Goal: Task Accomplishment & Management: Use online tool/utility

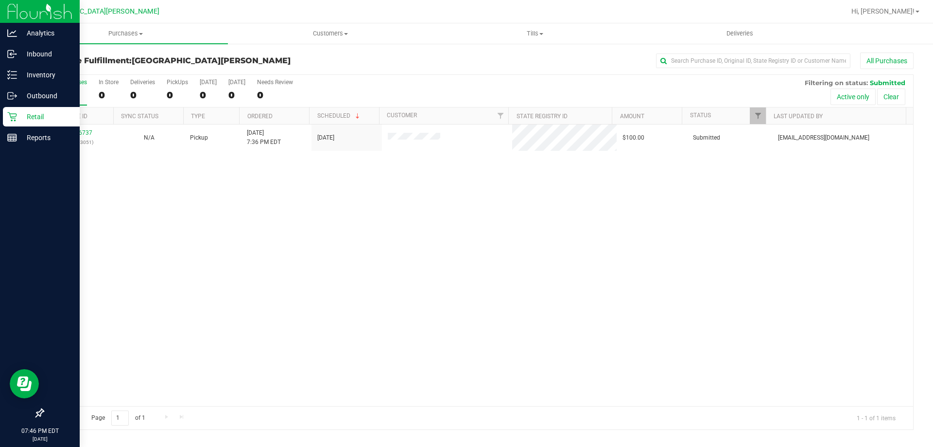
click at [34, 116] on p "Retail" at bounding box center [46, 117] width 58 height 12
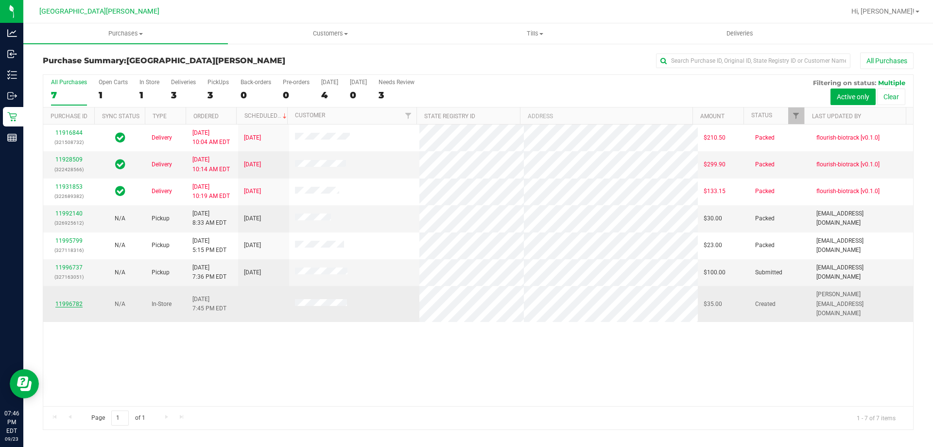
click at [72, 300] on link "11996782" at bounding box center [68, 303] width 27 height 7
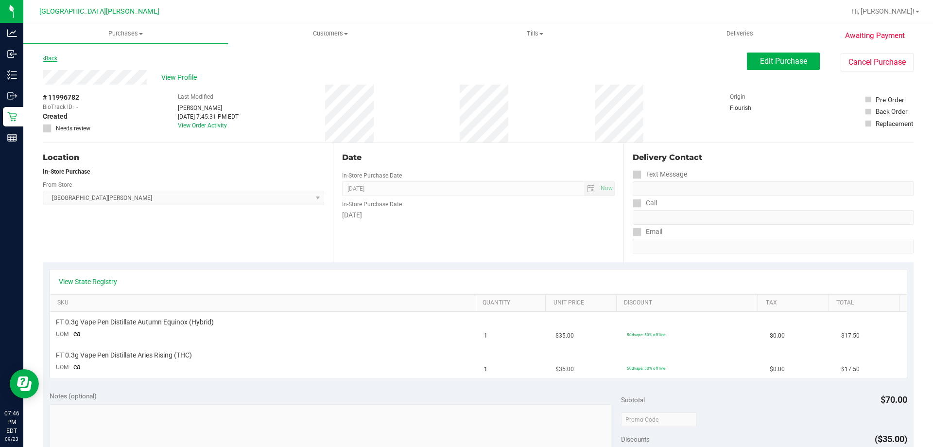
click at [54, 59] on link "Back" at bounding box center [50, 58] width 15 height 7
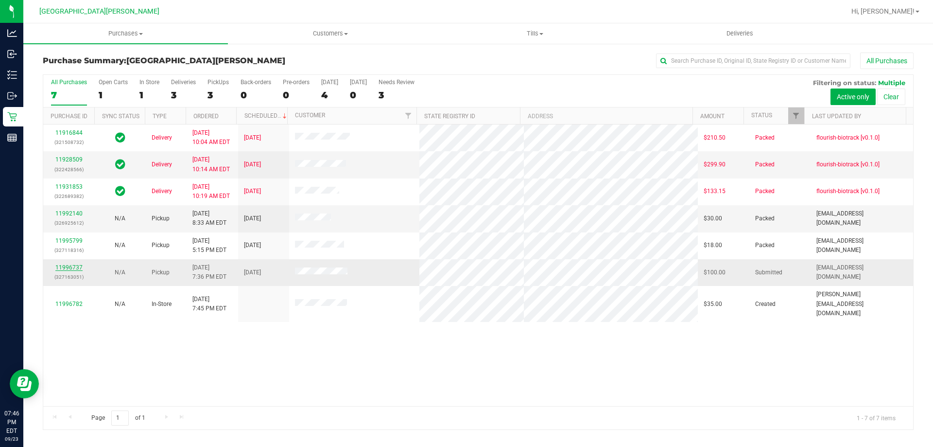
click at [71, 269] on link "11996737" at bounding box center [68, 267] width 27 height 7
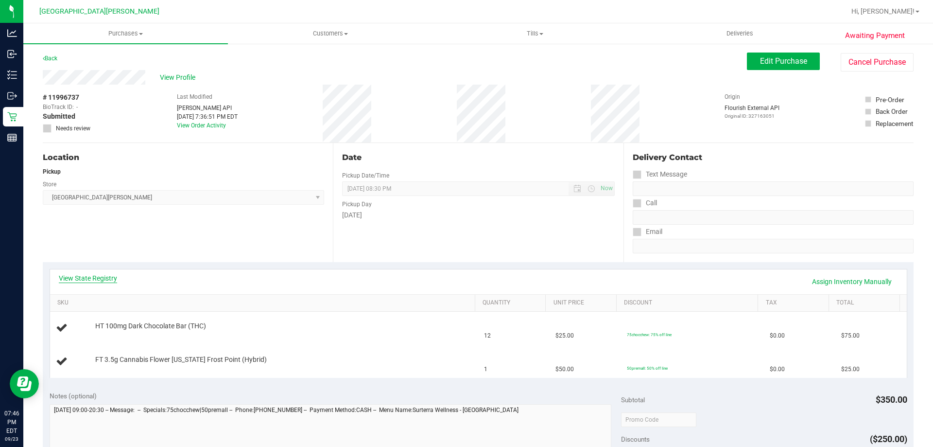
click at [88, 278] on link "View State Registry" at bounding box center [88, 278] width 58 height 10
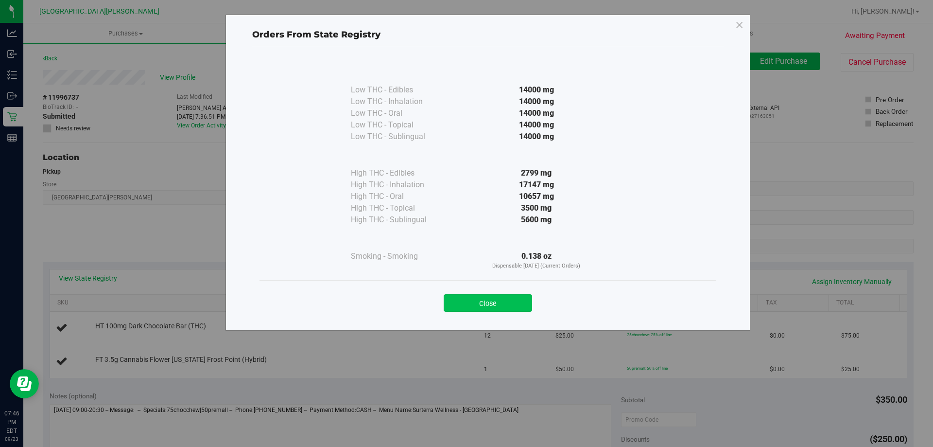
click at [508, 296] on button "Close" at bounding box center [488, 303] width 88 height 18
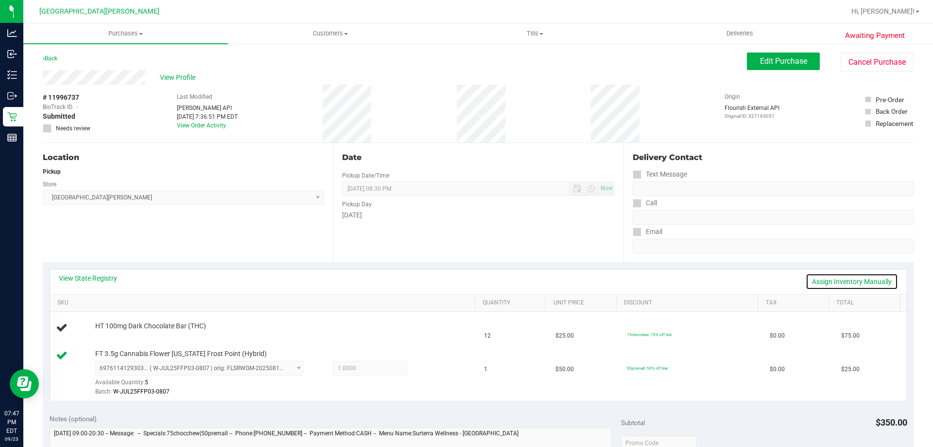
click at [812, 280] on link "Assign Inventory Manually" at bounding box center [852, 281] width 92 height 17
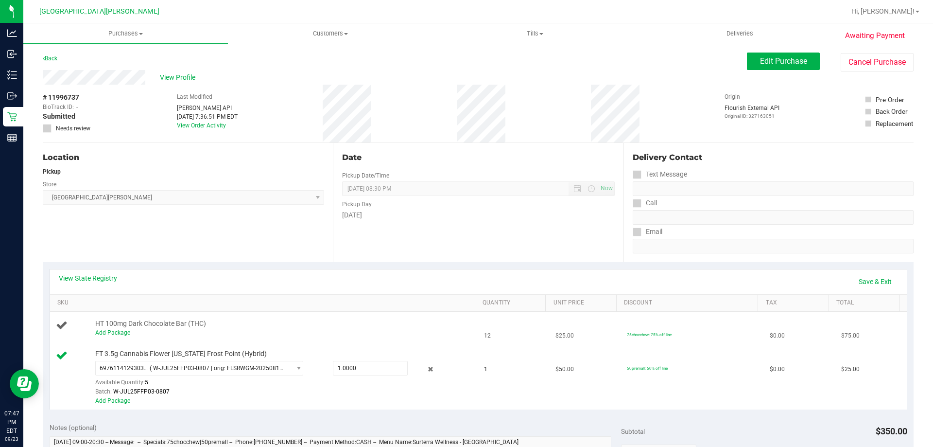
click at [110, 336] on div "Add Package" at bounding box center [282, 332] width 375 height 9
click at [109, 330] on link "Add Package" at bounding box center [112, 332] width 35 height 7
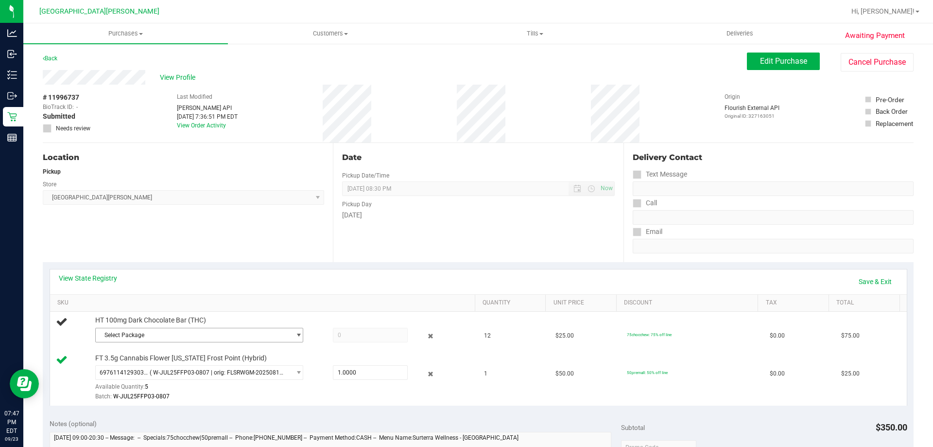
click at [109, 330] on span "Select Package" at bounding box center [193, 335] width 195 height 14
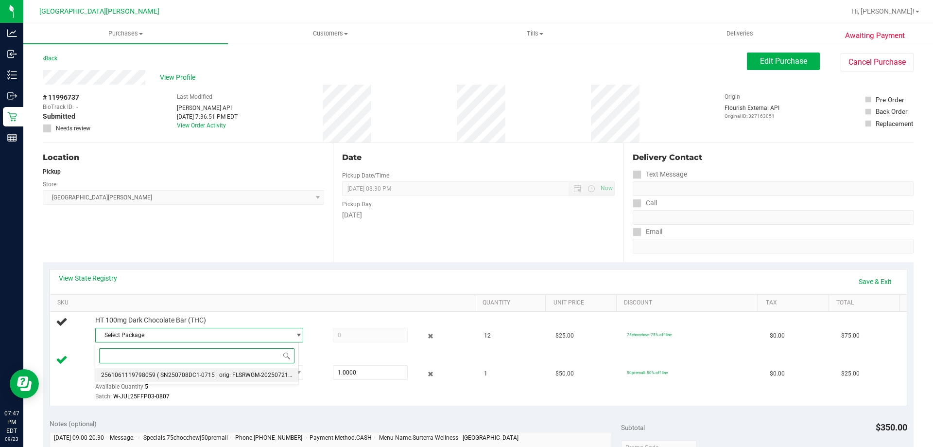
click at [118, 376] on span "2561061119798059" at bounding box center [128, 374] width 54 height 7
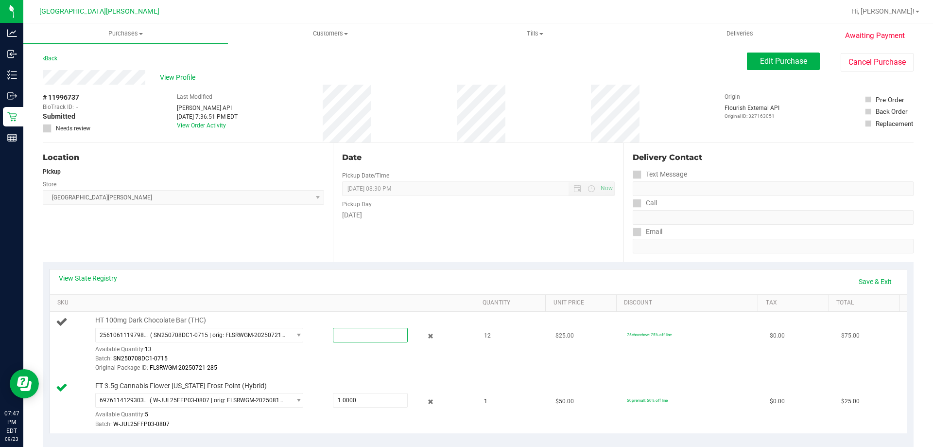
click at [335, 334] on span at bounding box center [370, 335] width 75 height 15
type input "12"
type input "12.0000"
click at [326, 368] on div "Original Package ID: FLSRWGM-20250721-285" at bounding box center [282, 367] width 375 height 9
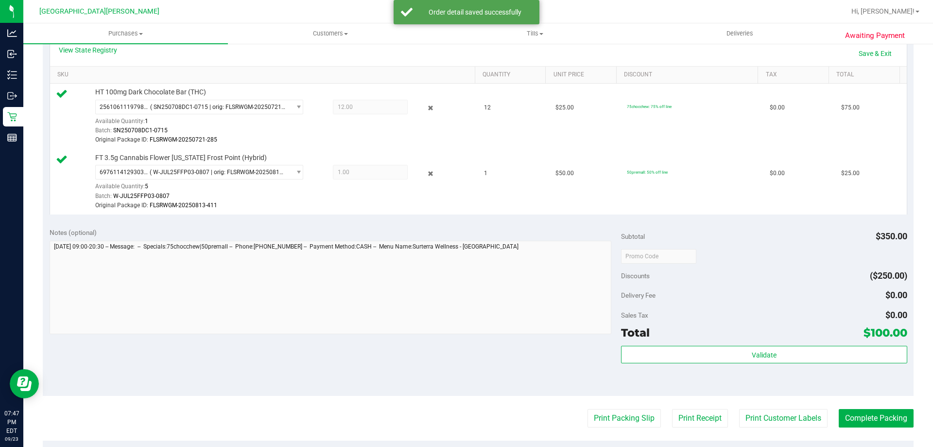
scroll to position [243, 0]
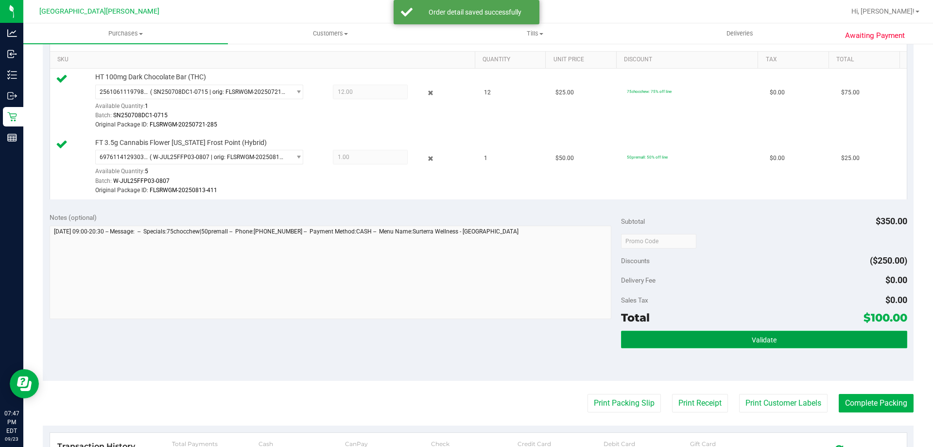
click at [803, 335] on button "Validate" at bounding box center [764, 340] width 286 height 18
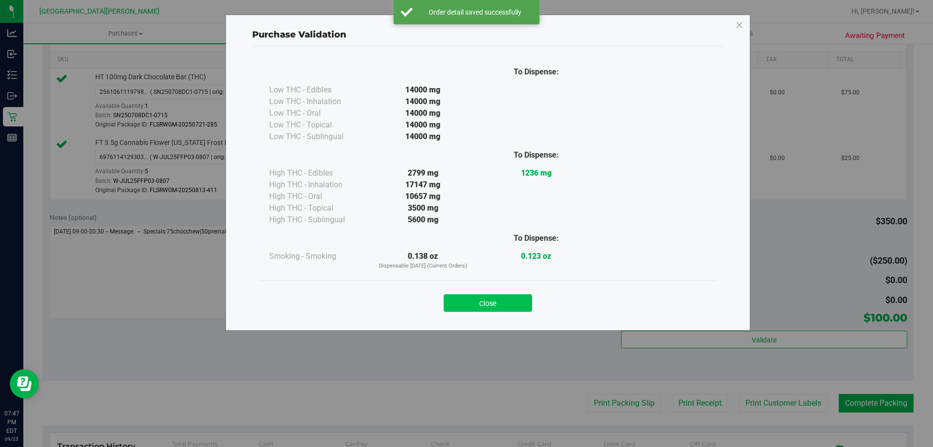
click at [517, 308] on button "Close" at bounding box center [488, 303] width 88 height 18
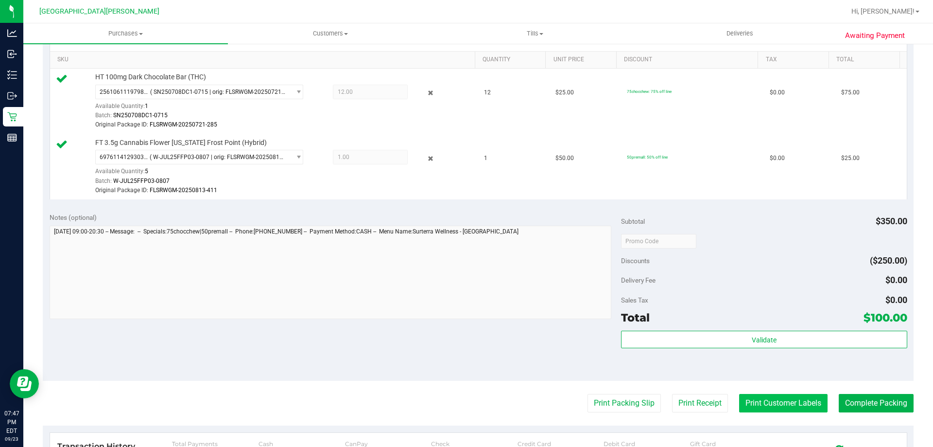
click at [747, 407] on button "Print Customer Labels" at bounding box center [783, 403] width 88 height 18
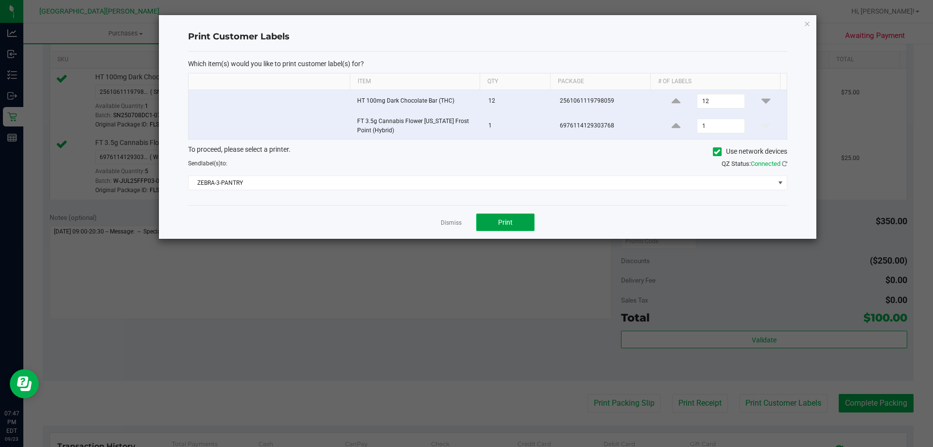
click at [495, 220] on button "Print" at bounding box center [505, 222] width 58 height 18
click at [451, 222] on link "Dismiss" at bounding box center [451, 223] width 21 height 8
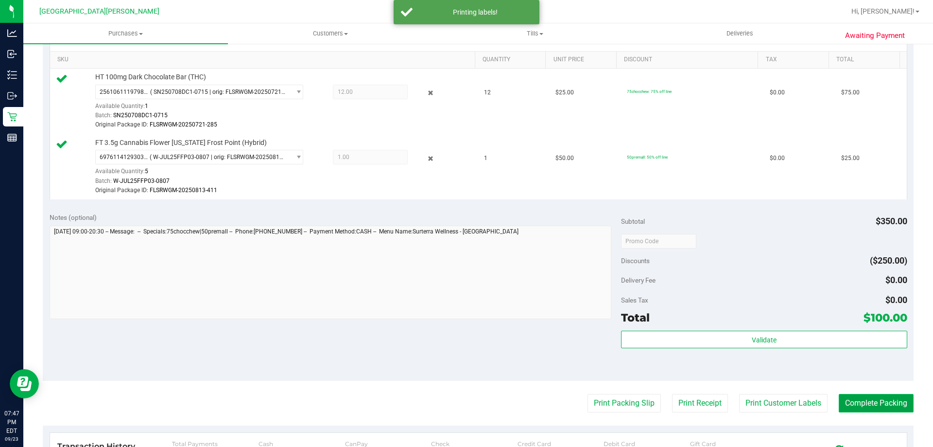
click at [850, 396] on button "Complete Packing" at bounding box center [876, 403] width 75 height 18
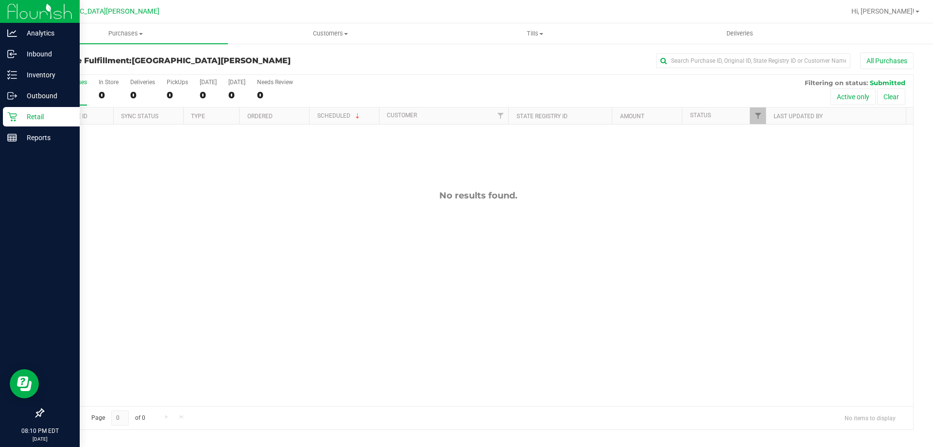
click at [35, 117] on p "Retail" at bounding box center [46, 117] width 58 height 12
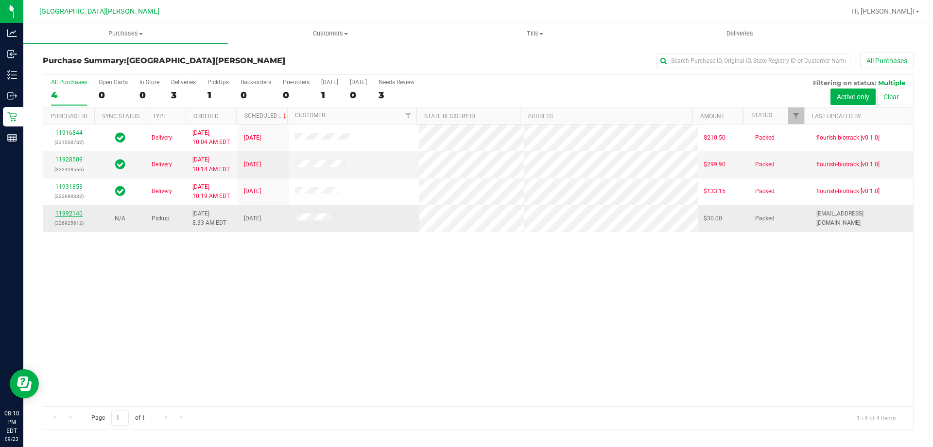
click at [59, 216] on link "11992140" at bounding box center [68, 213] width 27 height 7
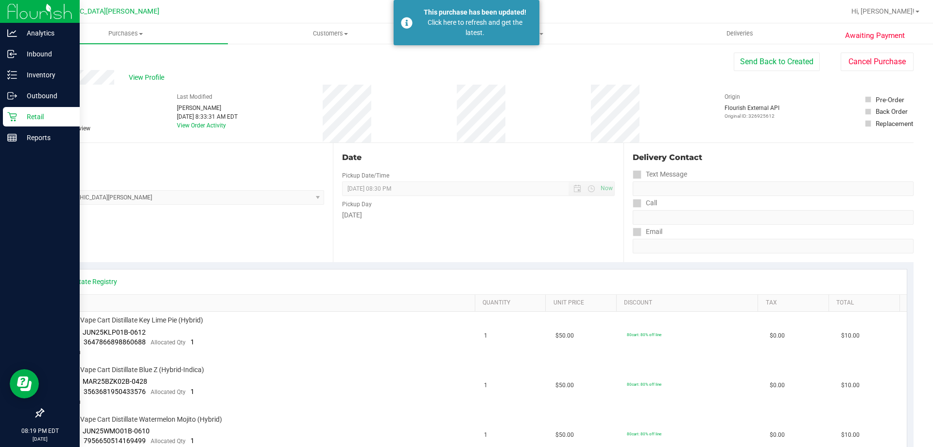
click at [27, 115] on p "Retail" at bounding box center [46, 117] width 58 height 12
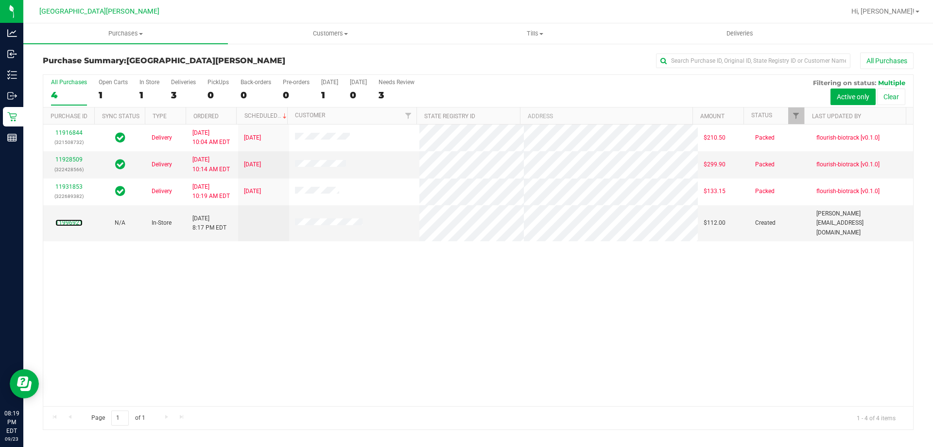
click at [70, 219] on link "11996921" at bounding box center [68, 222] width 27 height 7
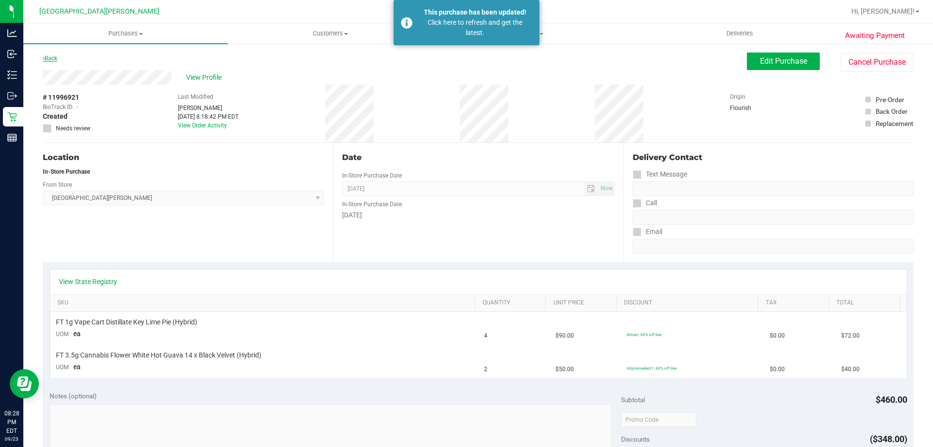
click at [54, 58] on link "Back" at bounding box center [50, 58] width 15 height 7
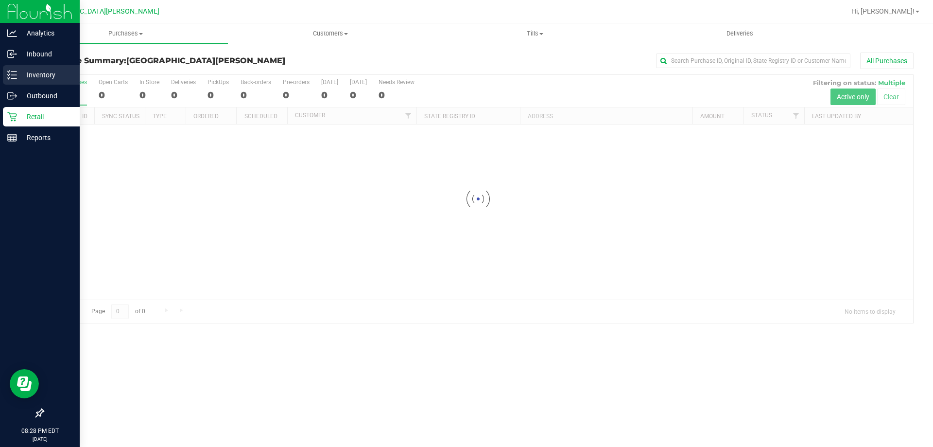
click at [15, 77] on icon at bounding box center [12, 75] width 10 height 10
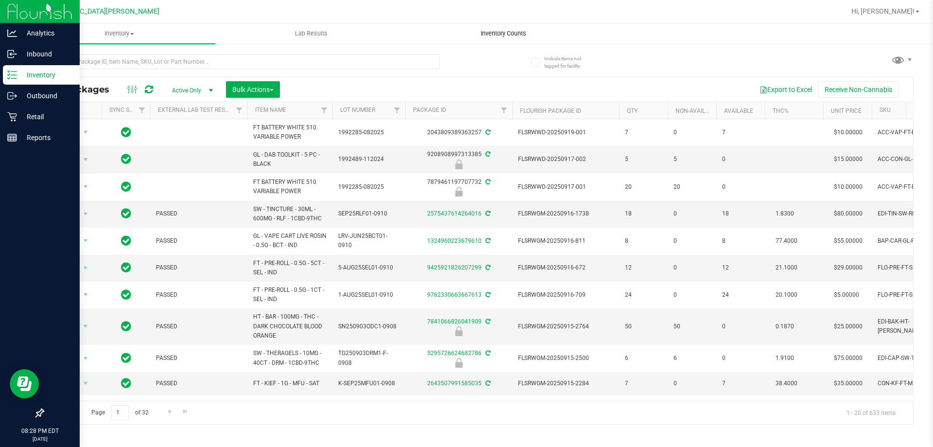
click at [494, 31] on span "Inventory Counts" at bounding box center [504, 33] width 72 height 9
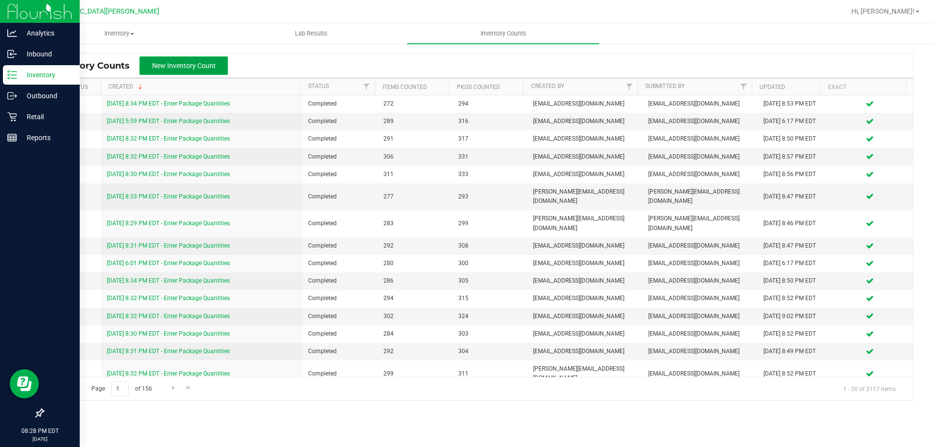
click at [210, 67] on span "New Inventory Count" at bounding box center [184, 66] width 64 height 8
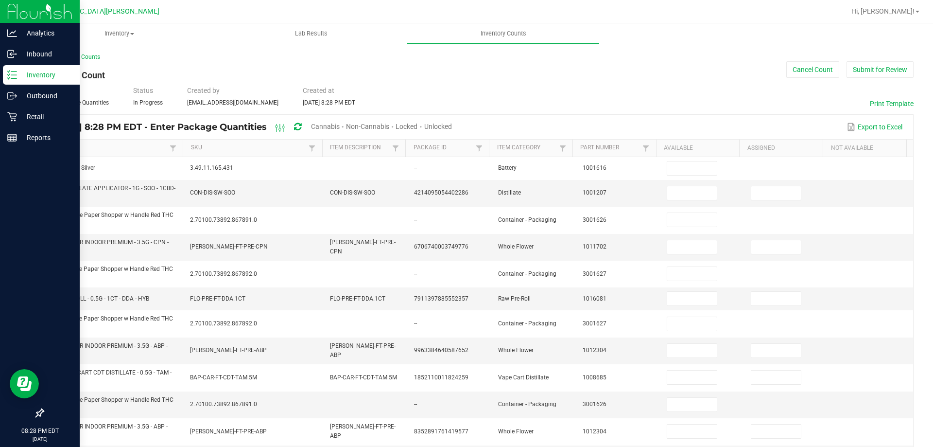
click at [452, 123] on span "Unlocked" at bounding box center [438, 127] width 28 height 8
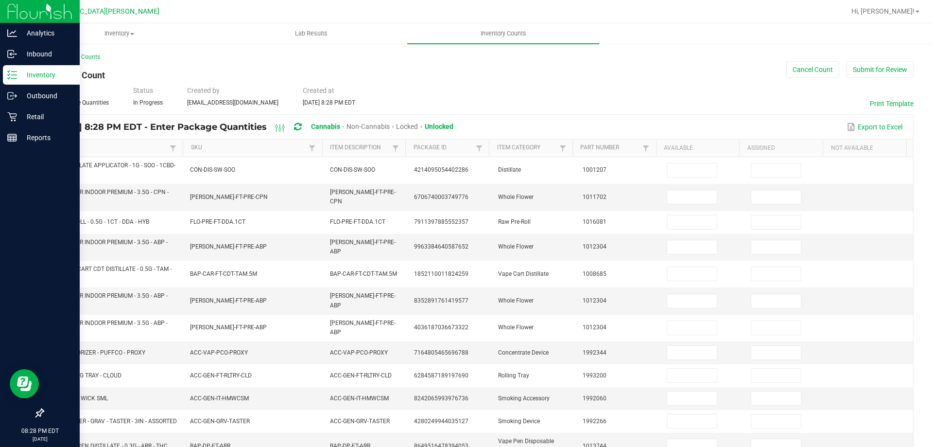
click at [66, 149] on link "Item" at bounding box center [110, 148] width 116 height 8
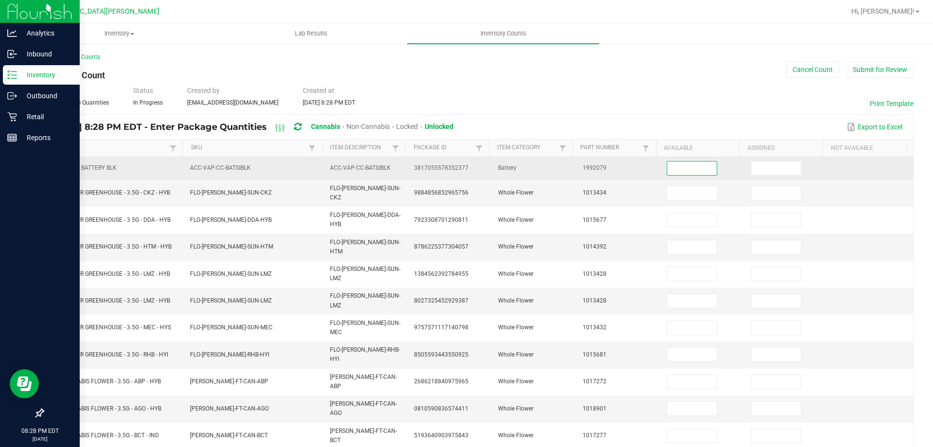
click at [684, 169] on input at bounding box center [692, 168] width 50 height 14
type input "2"
type input "3"
type input "10"
type input "1"
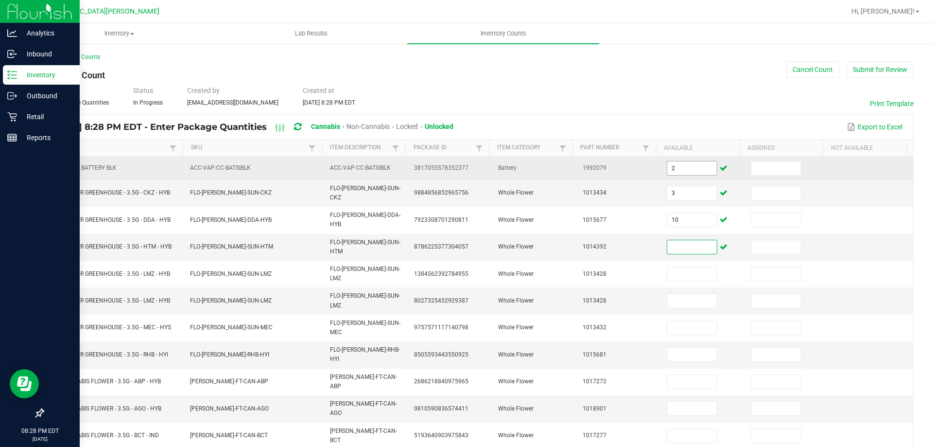
type input "5"
type input "15"
type input "6"
type input "0"
type input "13"
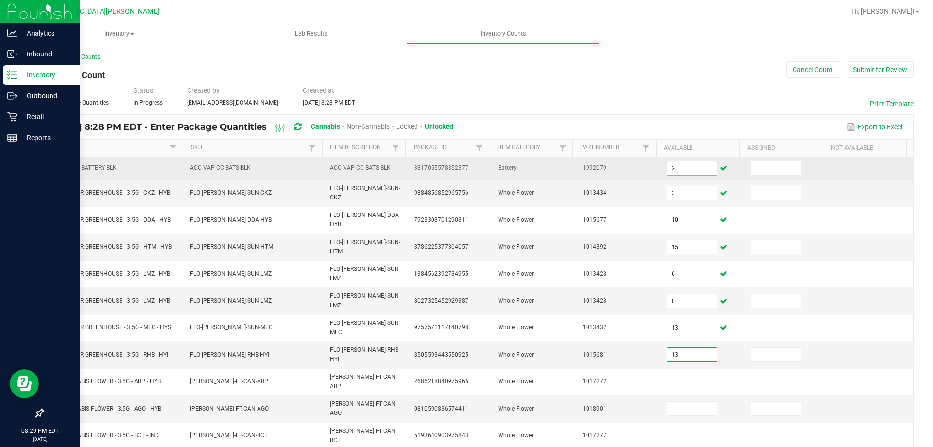
type input "13"
type input "20"
type input "6"
type input "0"
type input "20"
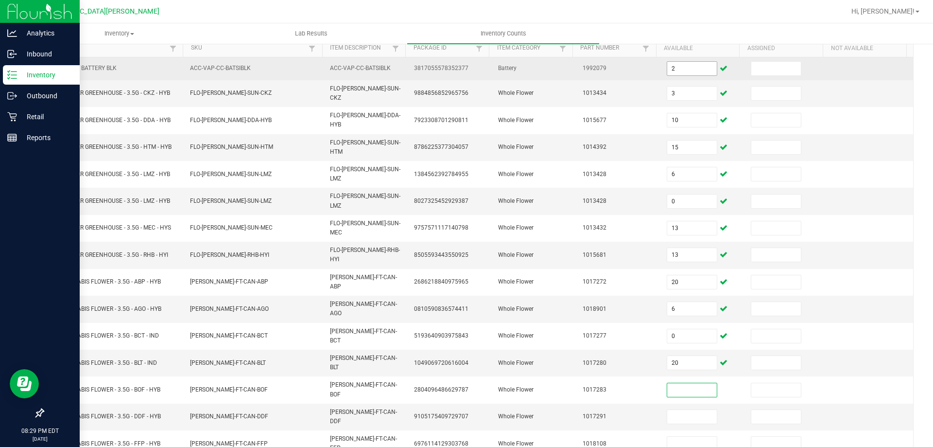
scroll to position [202, 0]
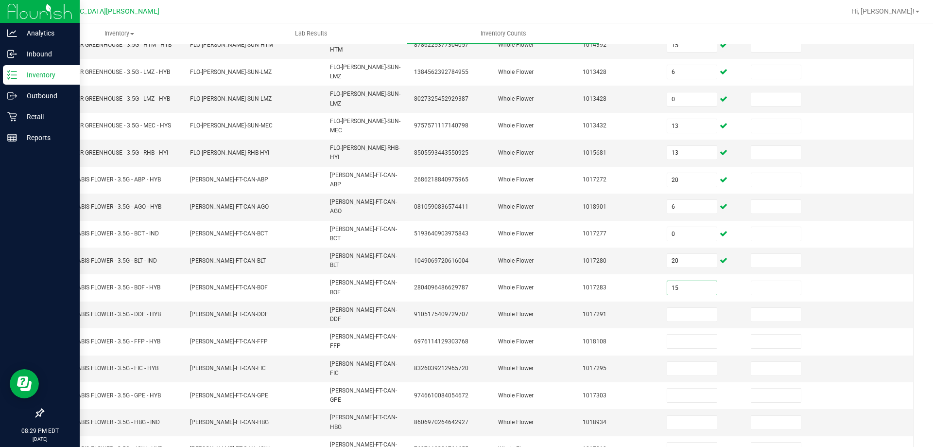
type input "15"
type input "5"
type input "1"
type input "15"
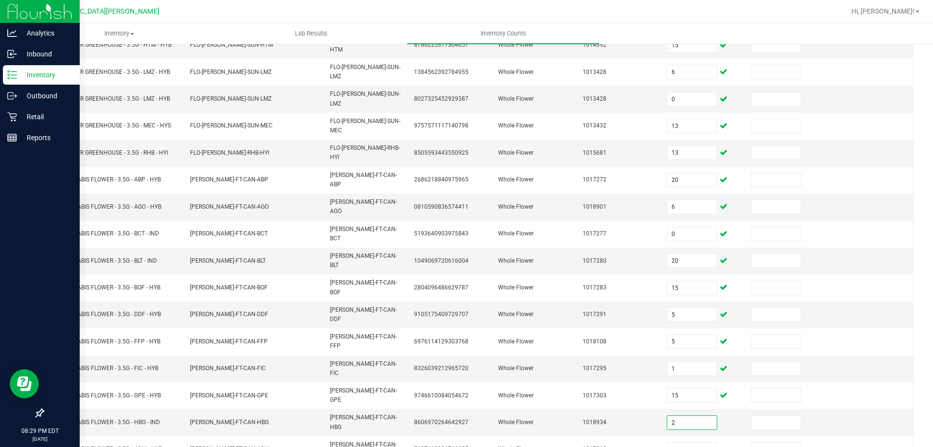
type input "2"
type input "9"
type input "7"
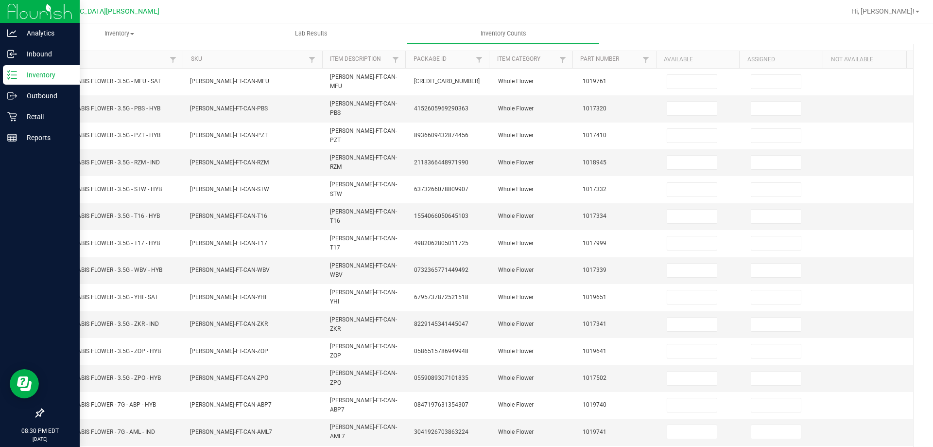
scroll to position [0, 0]
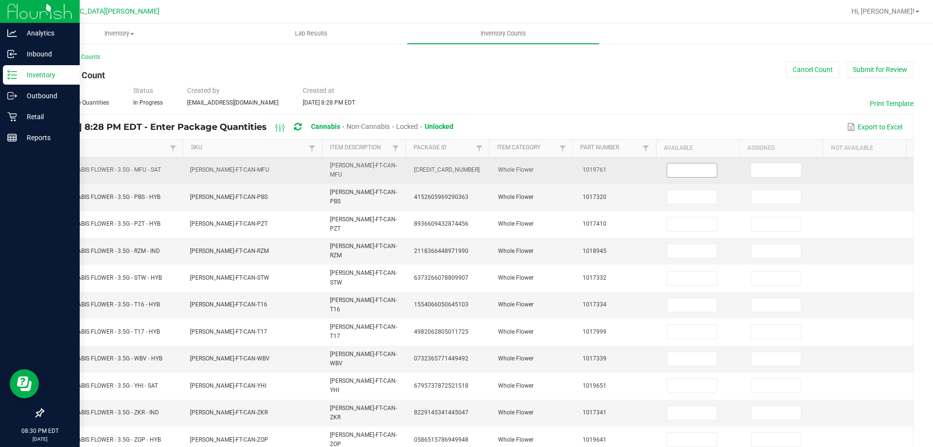
click at [685, 163] on input at bounding box center [692, 170] width 50 height 14
type input "12"
type input "5"
type input "15"
type input "19"
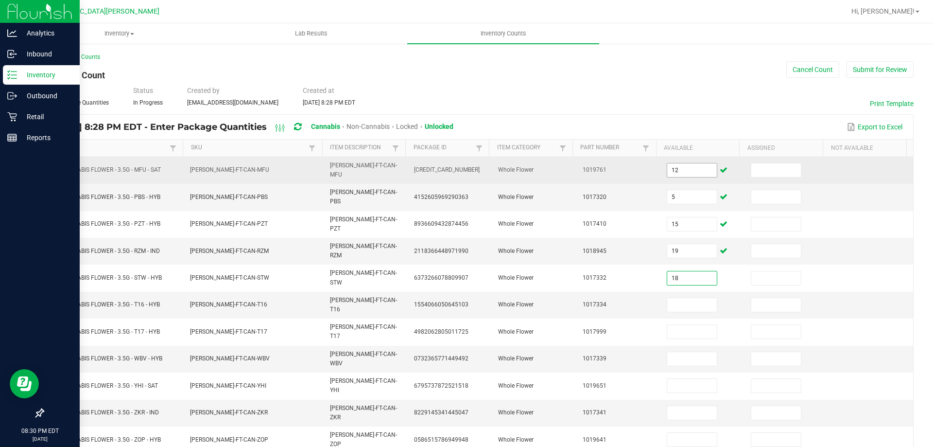
type input "18"
type input "16"
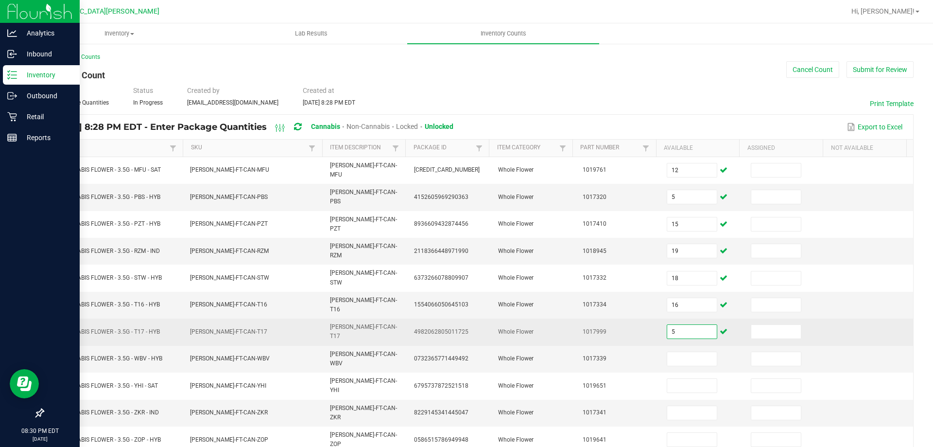
click at [679, 325] on input "5" at bounding box center [692, 332] width 50 height 14
type input "0"
type input "5"
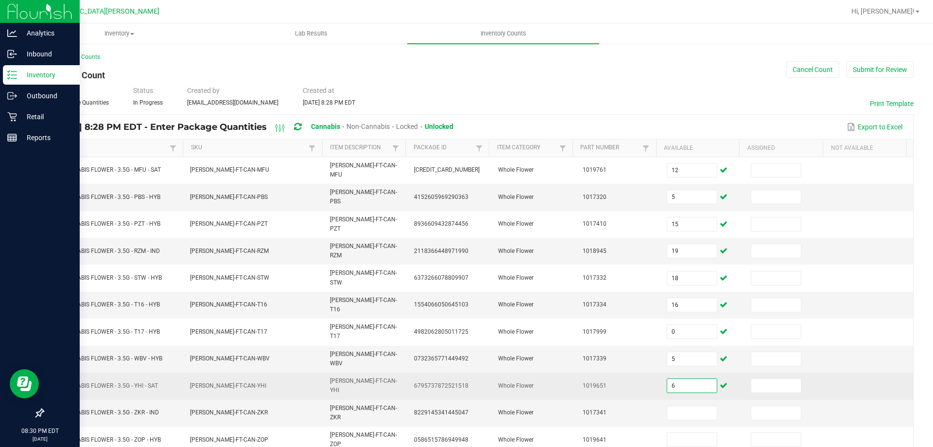
click at [667, 379] on input "6" at bounding box center [692, 386] width 50 height 14
type input "1"
type input "6"
type input "12"
type input "2"
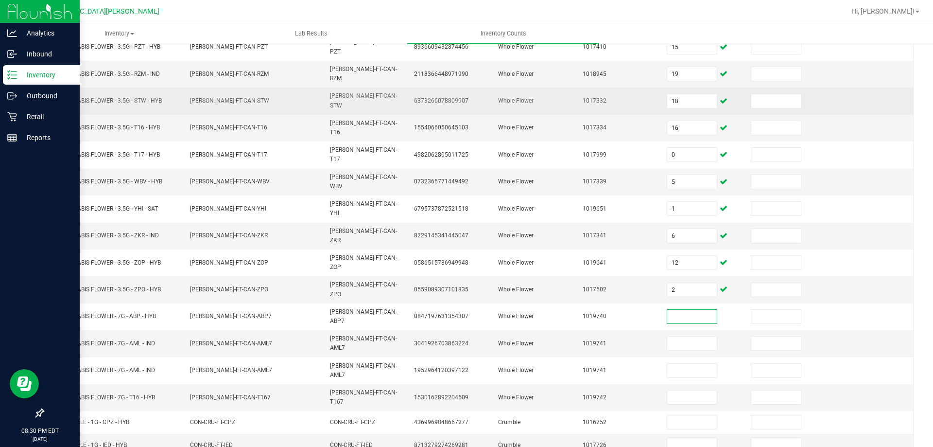
scroll to position [202, 0]
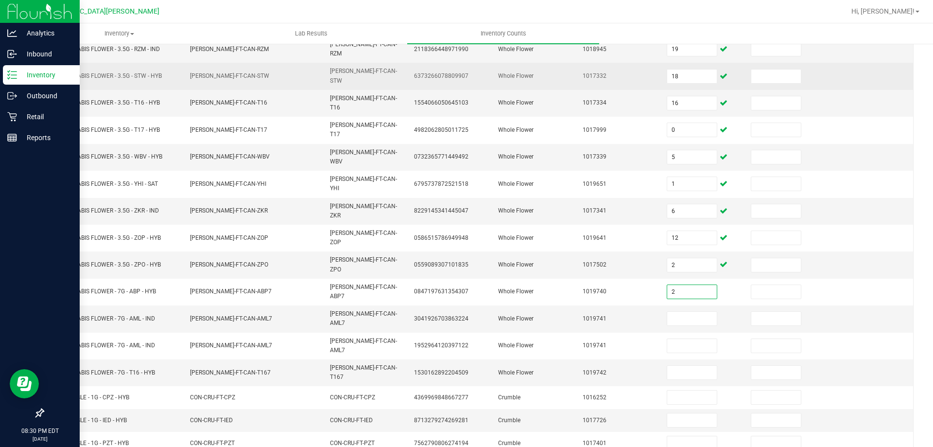
type input "2"
type input "17"
type input "0"
type input "15"
type input "7"
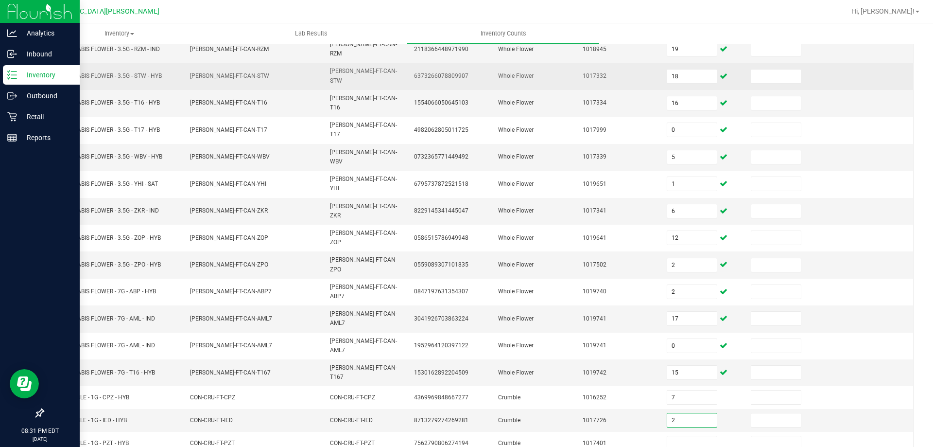
type input "2"
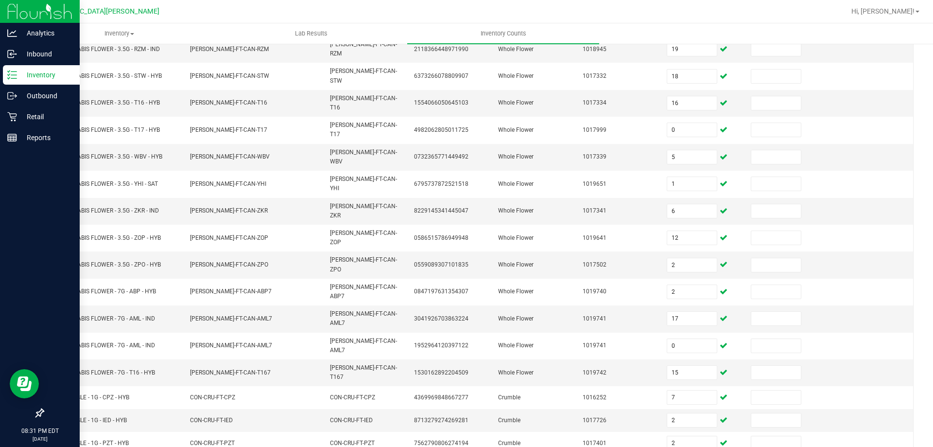
type input "8"
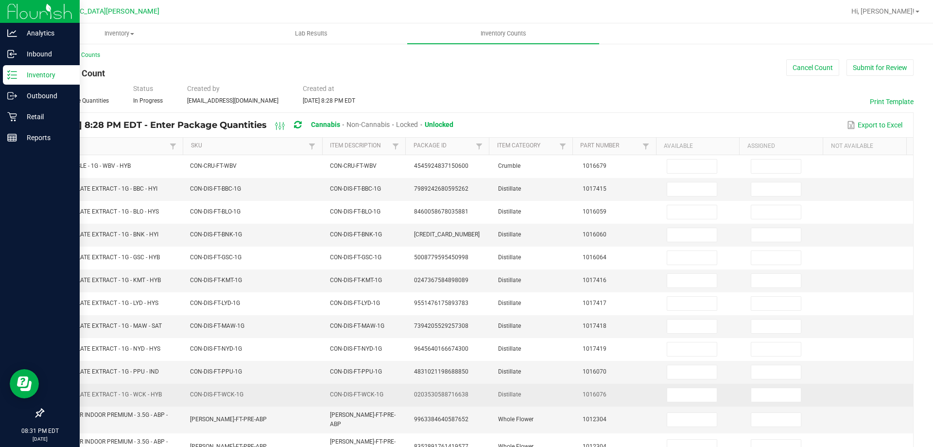
scroll to position [0, 0]
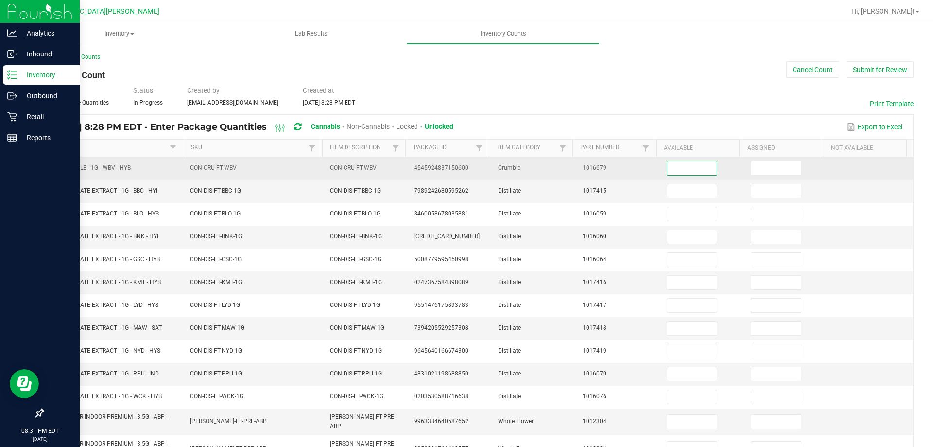
click at [681, 171] on input at bounding box center [692, 168] width 50 height 14
type input "3"
type input "10"
type input "9"
type input "8"
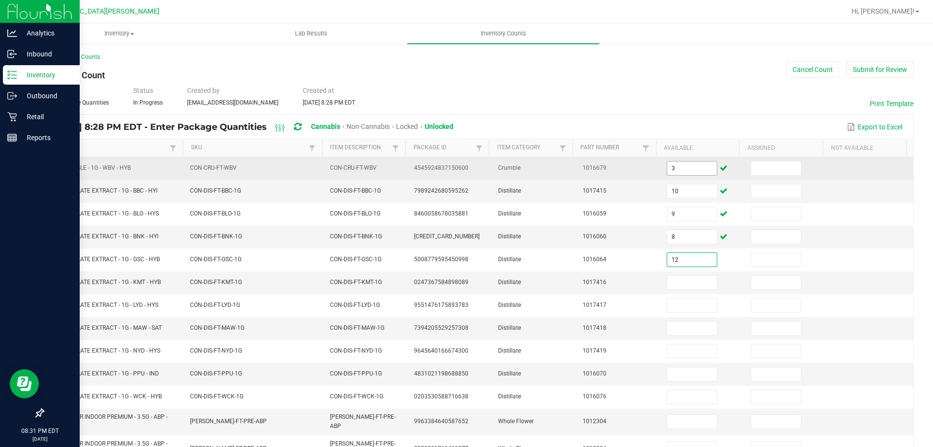
type input "12"
type input "7"
type input "11"
type input "12"
type input "10"
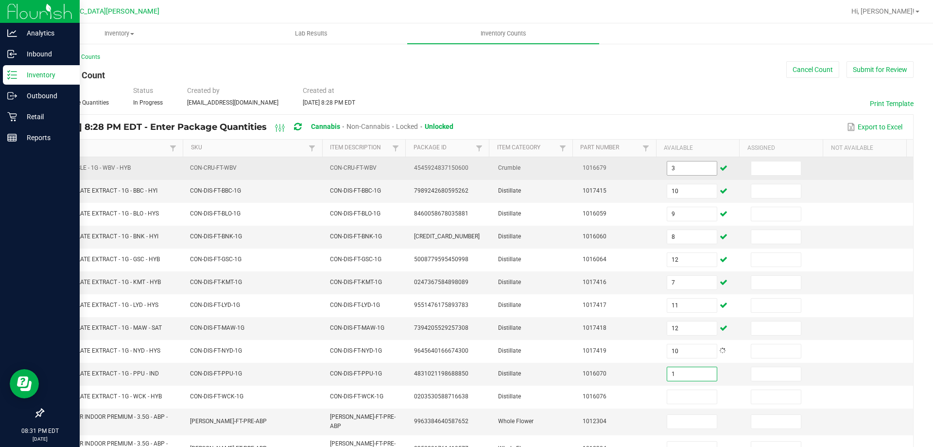
type input "1"
type input "9"
type input "4"
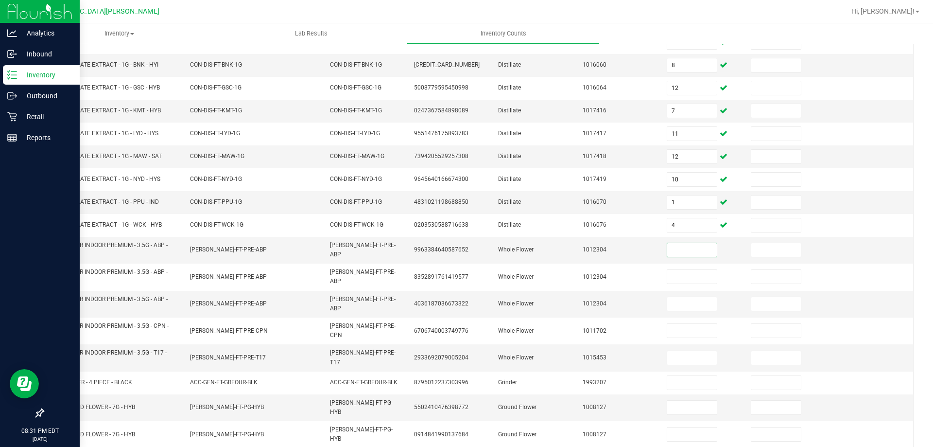
scroll to position [194, 0]
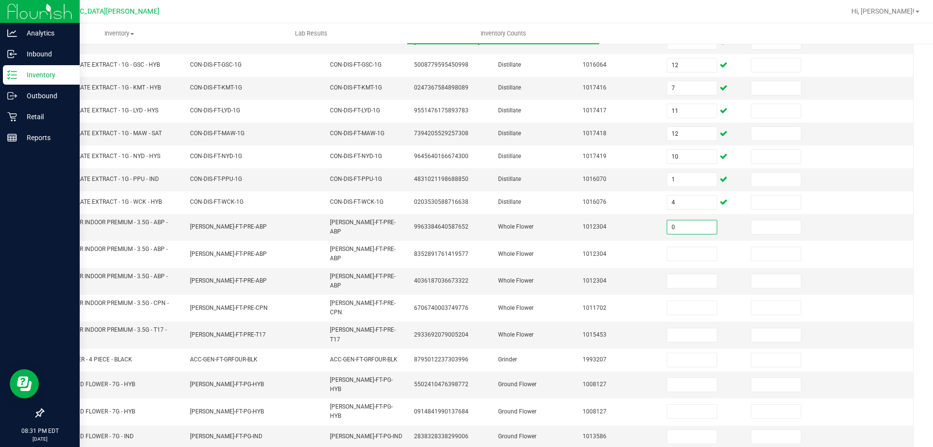
type input "0"
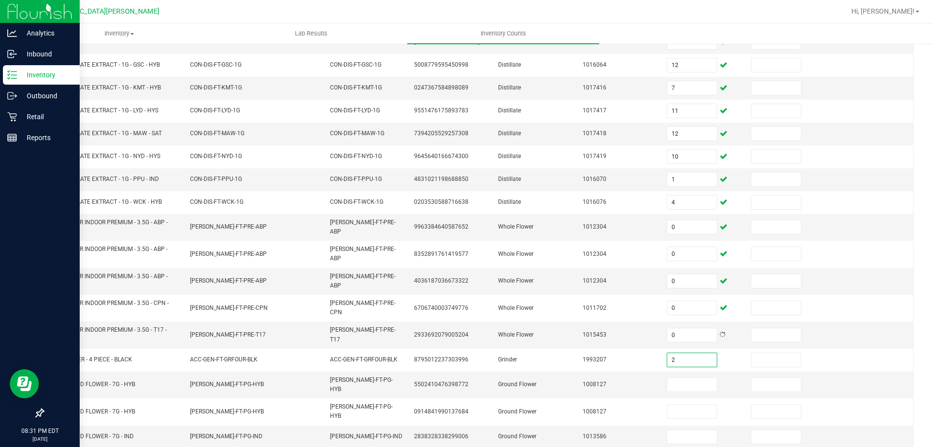
type input "2"
type input "16"
type input "0"
type input "15"
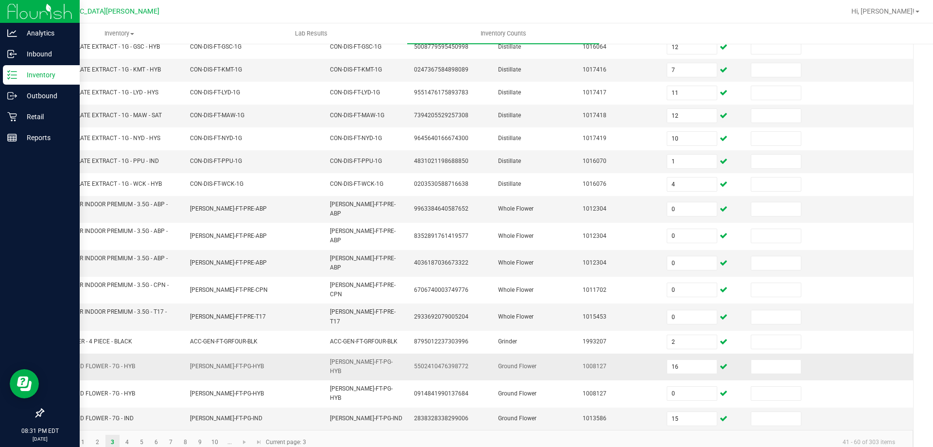
scroll to position [222, 0]
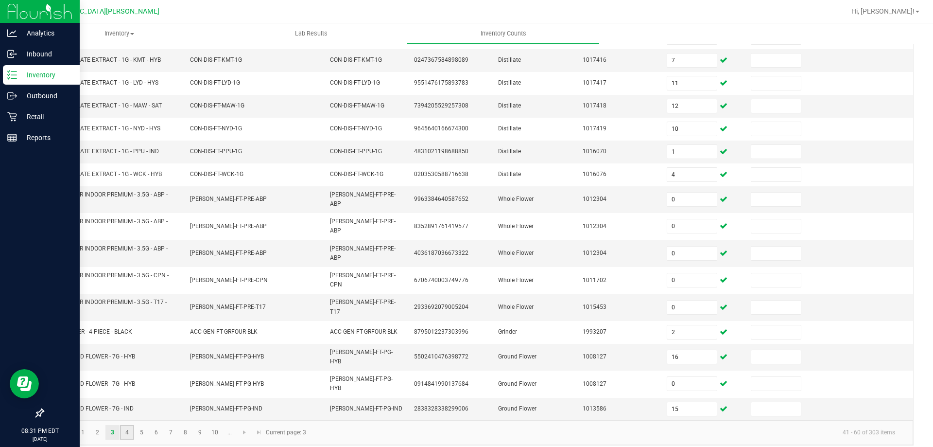
click at [123, 425] on link "4" at bounding box center [127, 432] width 14 height 15
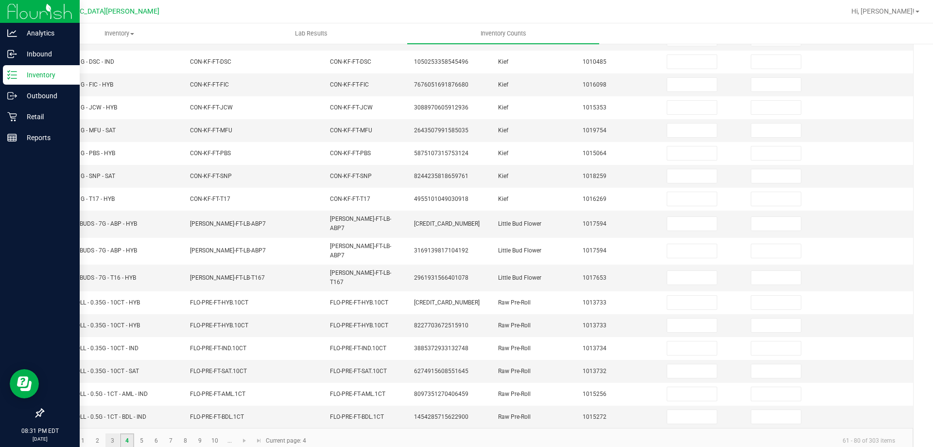
scroll to position [0, 0]
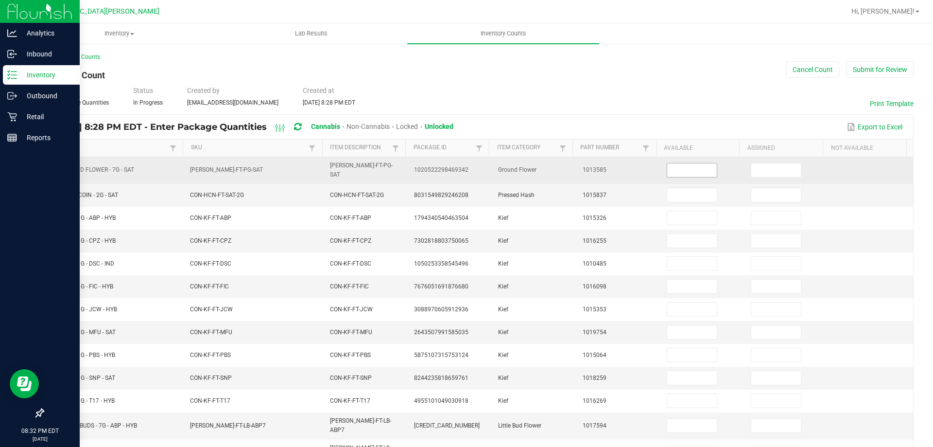
click at [696, 167] on input at bounding box center [692, 170] width 50 height 14
type input "15"
type input "3"
type input "6"
type input "2"
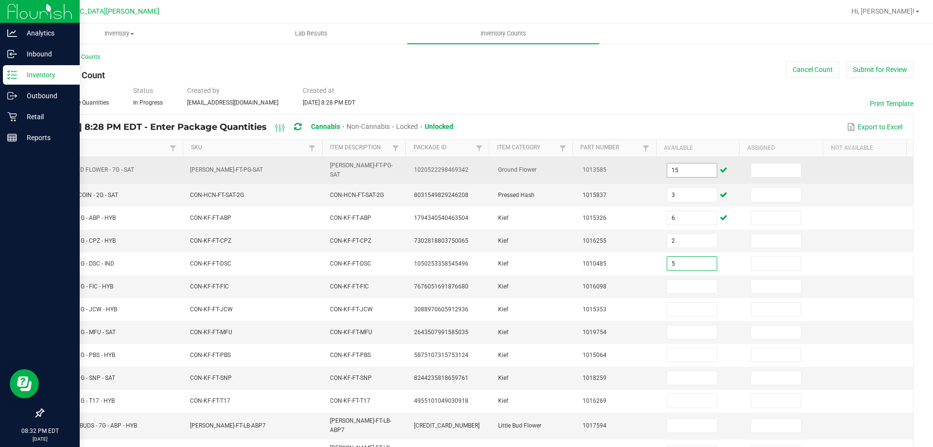
type input "5"
type input "7"
type input "6"
type input "7"
type input "6"
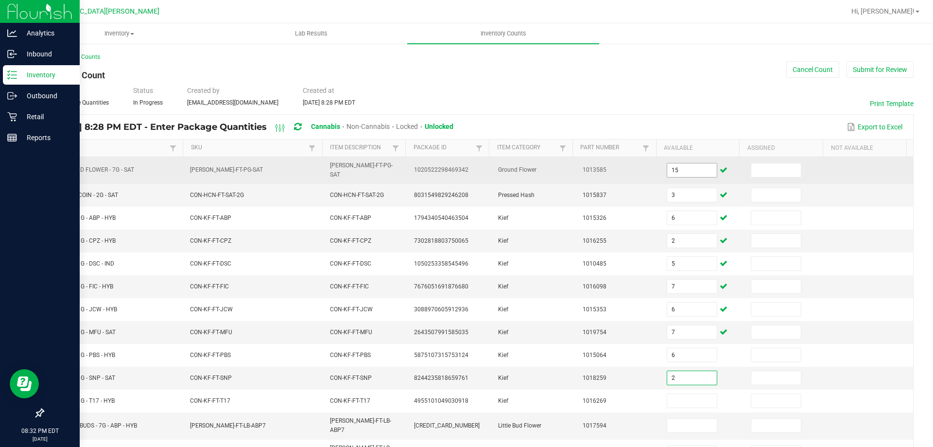
type input "2"
type input "3"
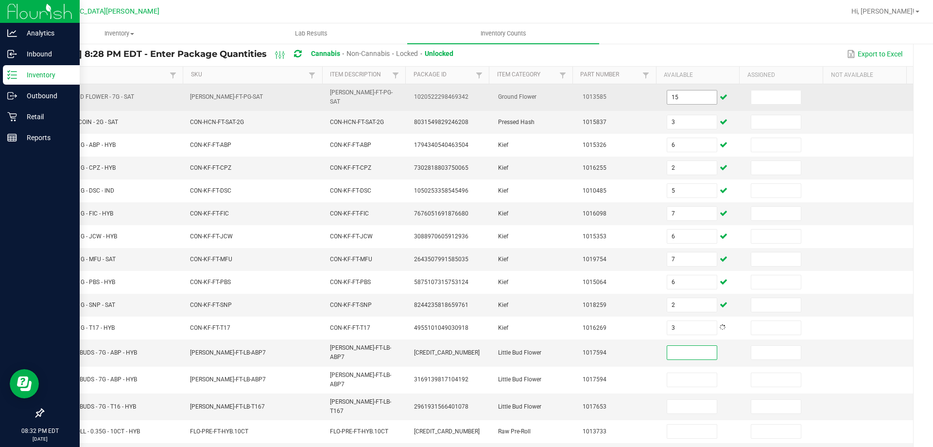
scroll to position [146, 0]
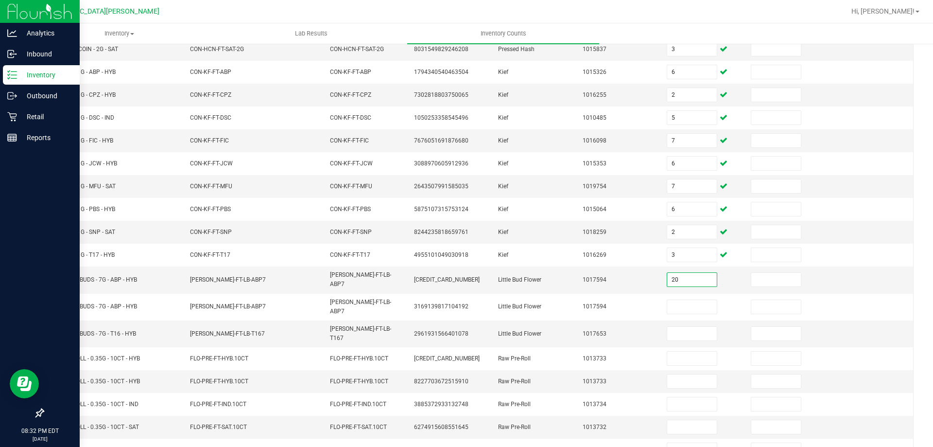
type input "20"
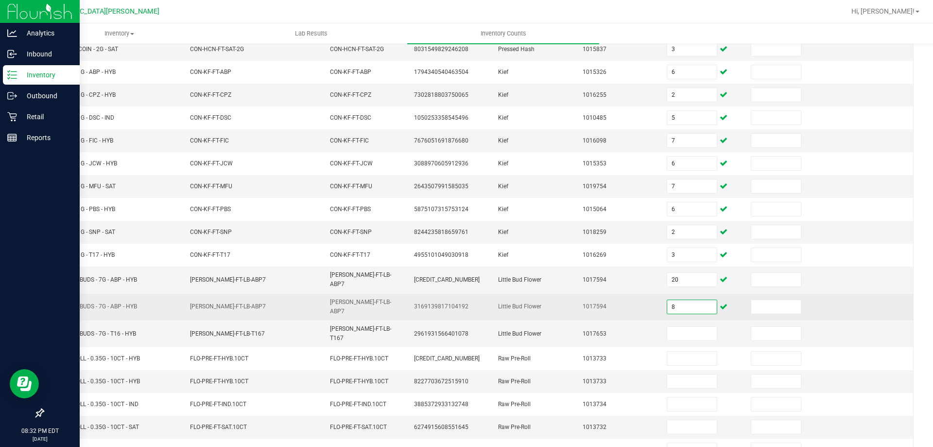
click at [672, 300] on input "8" at bounding box center [692, 307] width 50 height 14
type input "0"
type input "8"
type input "16"
type input "3"
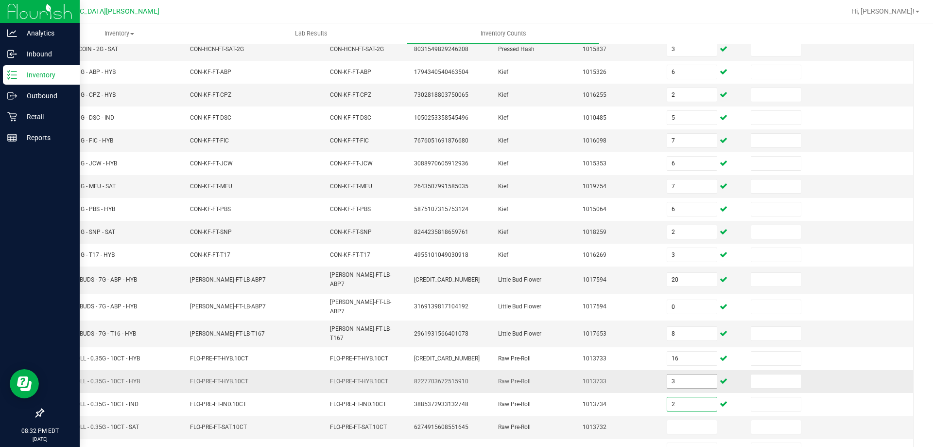
type input "2"
click at [682, 374] on input "3" at bounding box center [692, 381] width 50 height 14
type input "0"
type input "3"
type input "2"
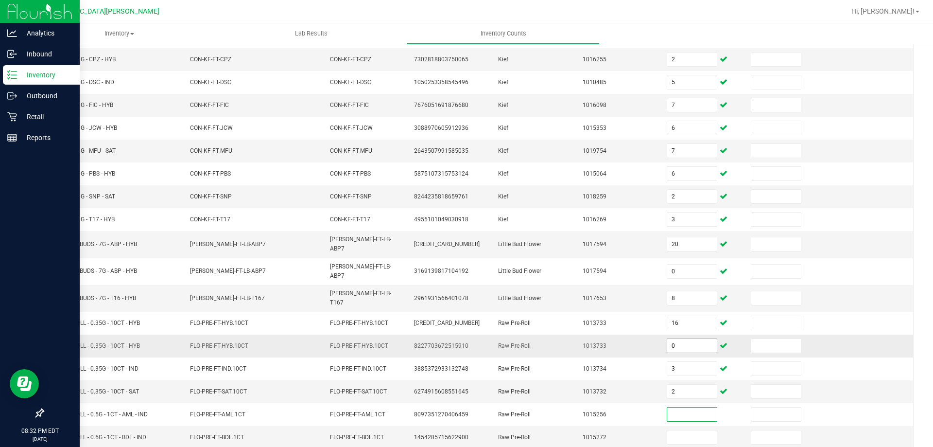
scroll to position [202, 0]
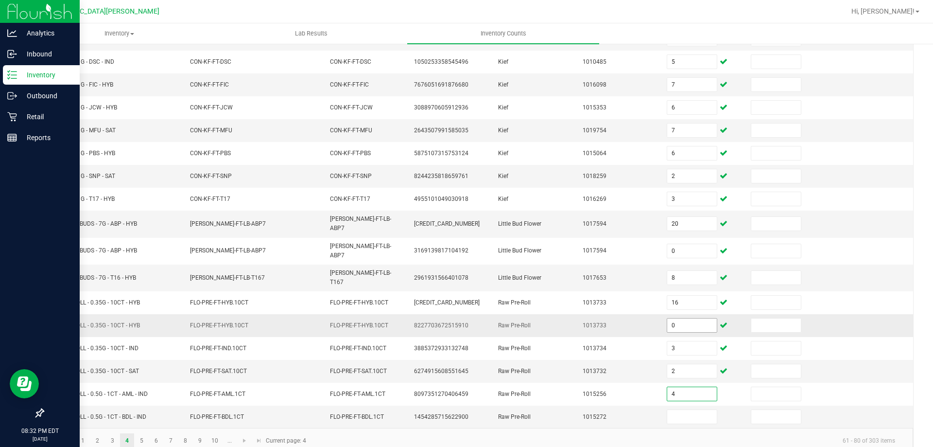
type input "4"
type input "2"
click at [140, 433] on link "5" at bounding box center [142, 440] width 14 height 15
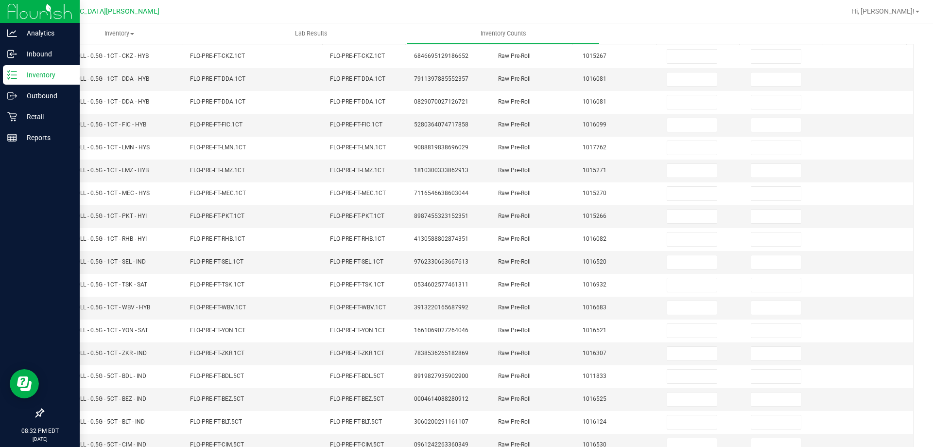
scroll to position [0, 0]
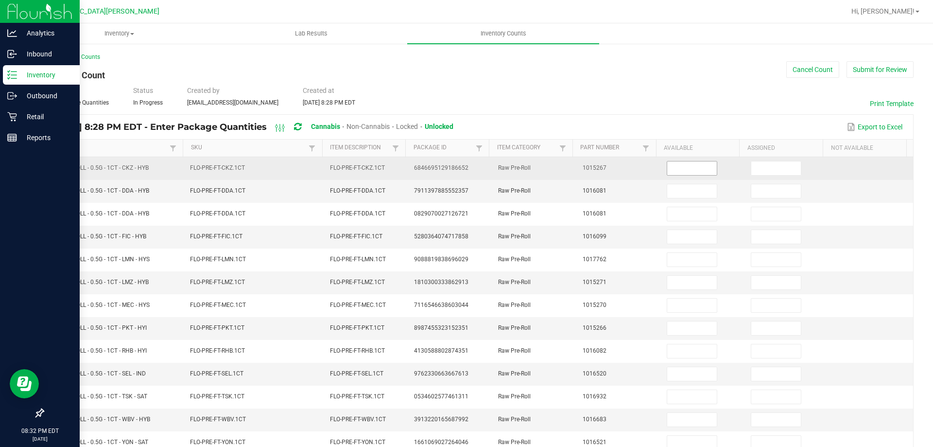
click at [667, 167] on input at bounding box center [692, 168] width 50 height 14
type input "8"
type input "25"
type input "1"
type input "0"
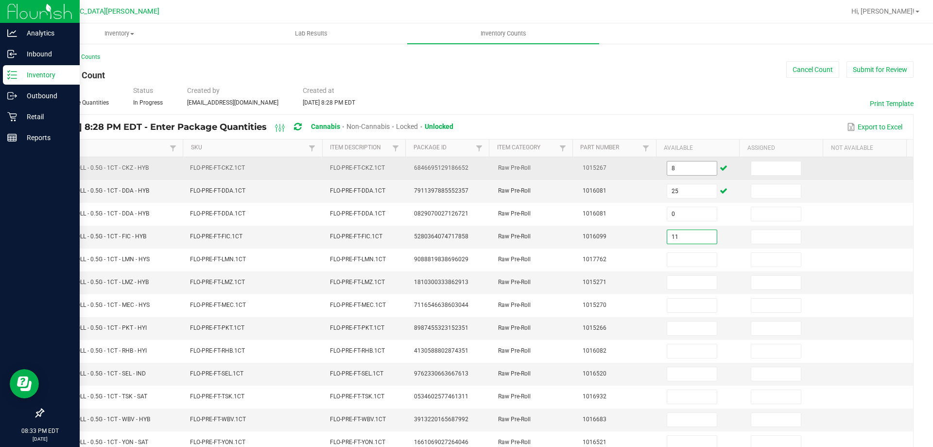
type input "11"
type input "13"
type input "23"
type input "15"
type input "7"
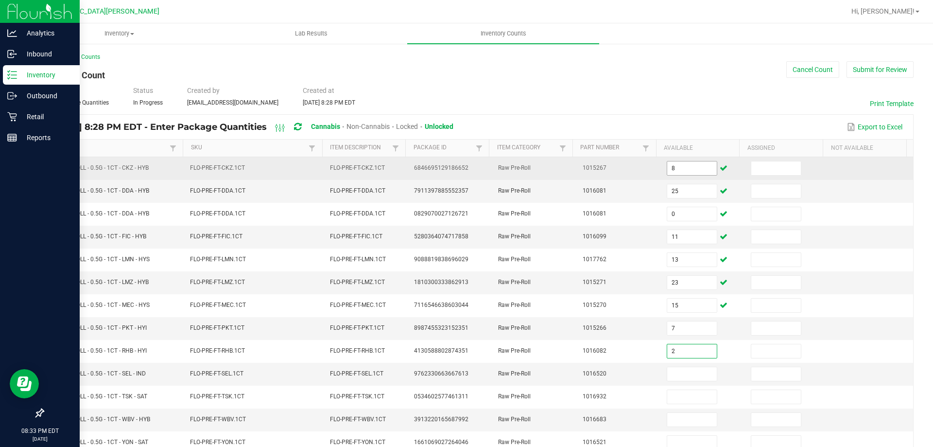
type input "2"
type input "24"
type input "19"
type input "20"
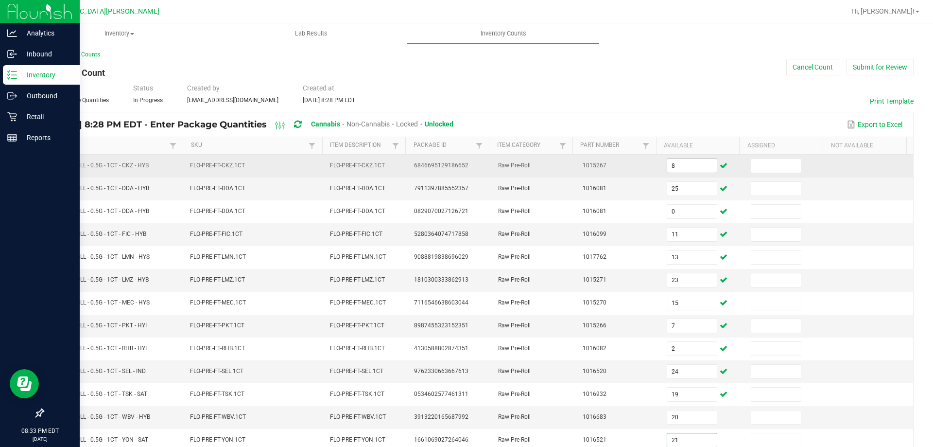
type input "21"
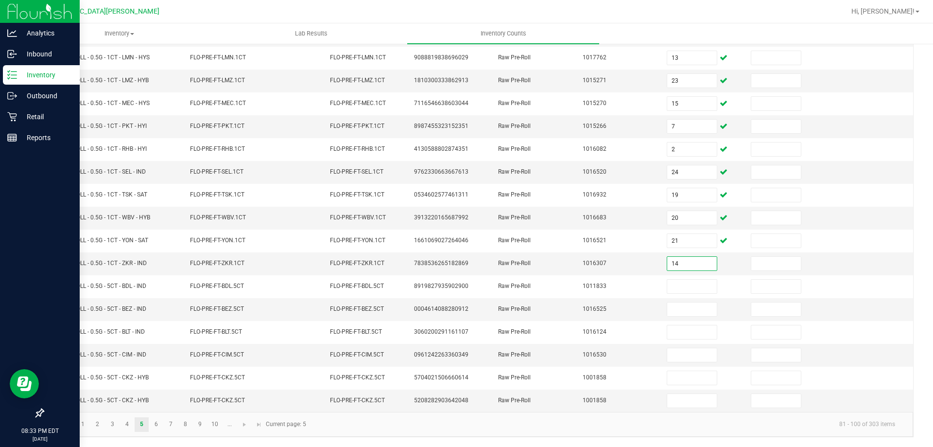
type input "14"
type input "9"
type input "2"
type input "12"
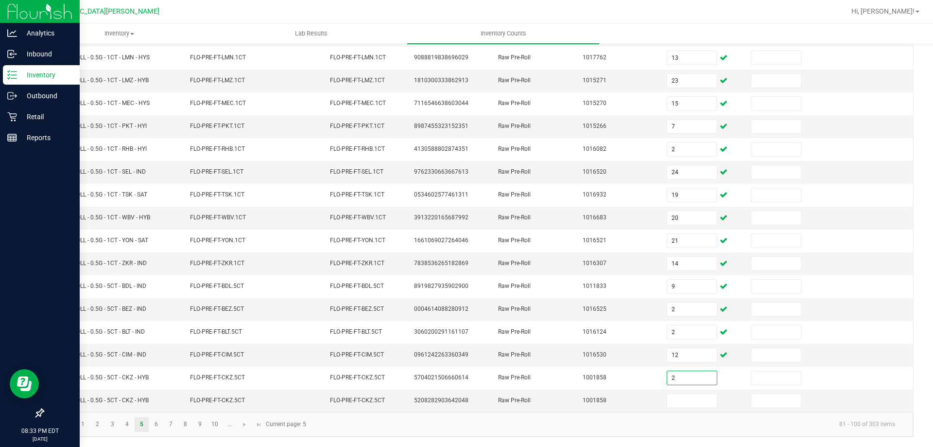
type input "2"
click at [685, 399] on input "11" at bounding box center [692, 401] width 50 height 14
type input "0"
click at [161, 421] on link "6" at bounding box center [156, 424] width 14 height 15
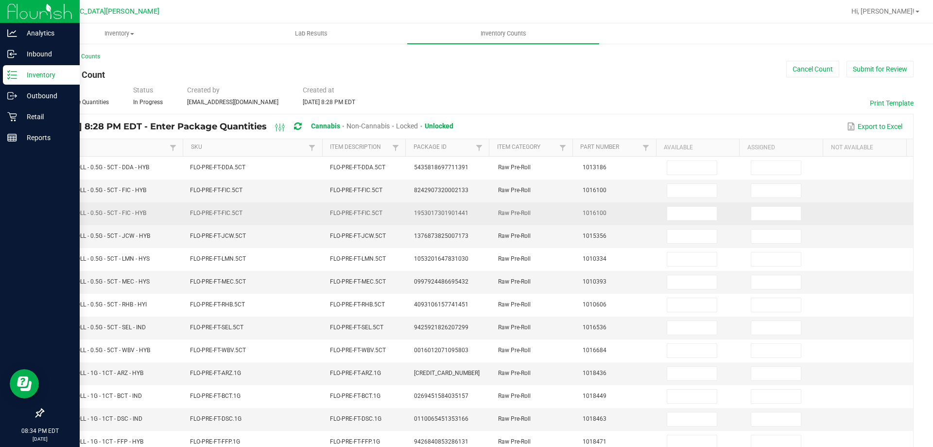
scroll to position [0, 0]
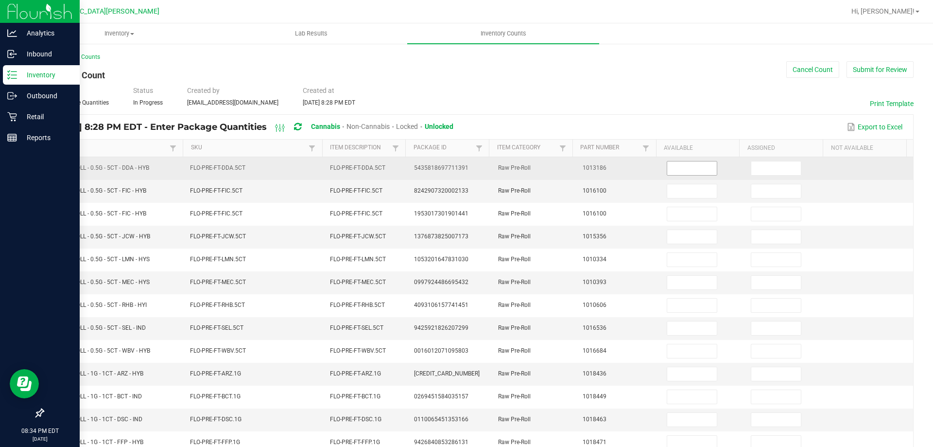
click at [692, 170] on input at bounding box center [692, 168] width 50 height 14
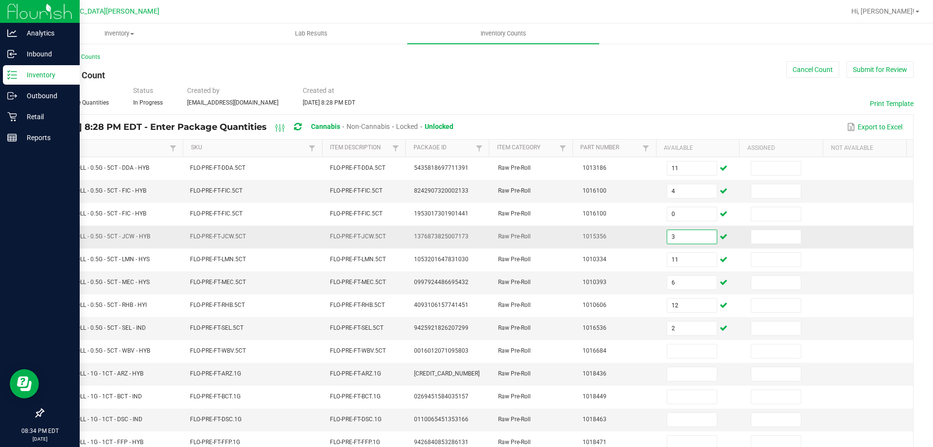
click at [671, 242] on input "3" at bounding box center [692, 237] width 50 height 14
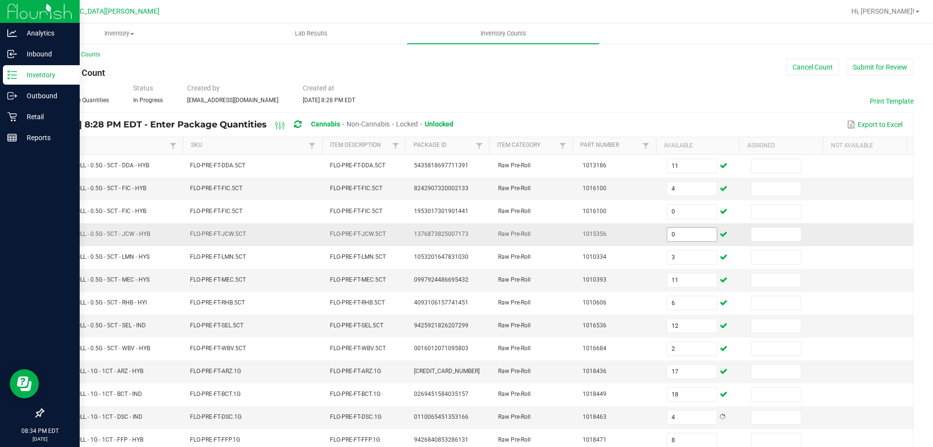
scroll to position [202, 0]
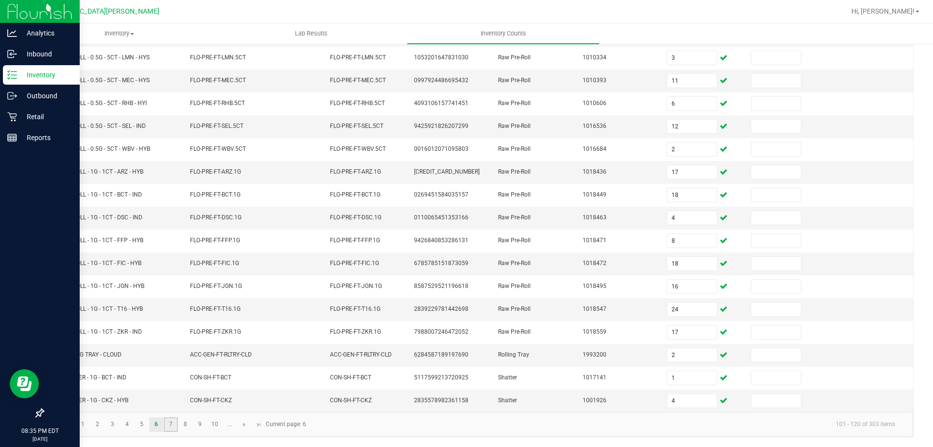
click at [174, 422] on link "7" at bounding box center [171, 424] width 14 height 15
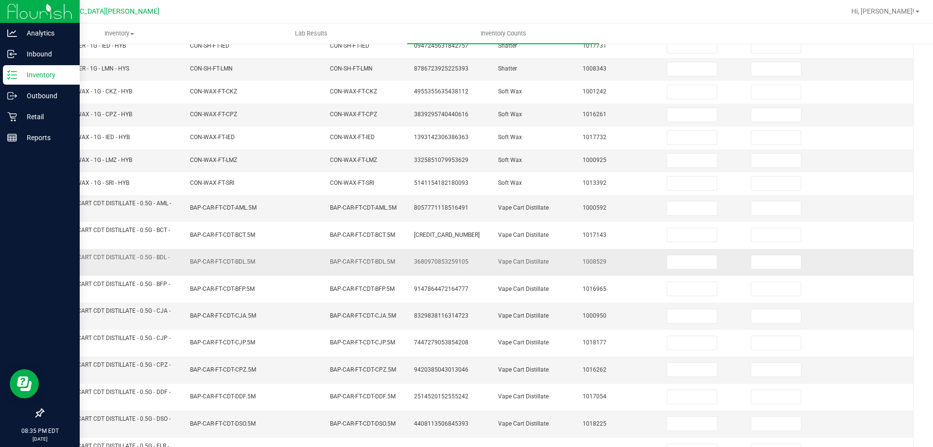
scroll to position [0, 0]
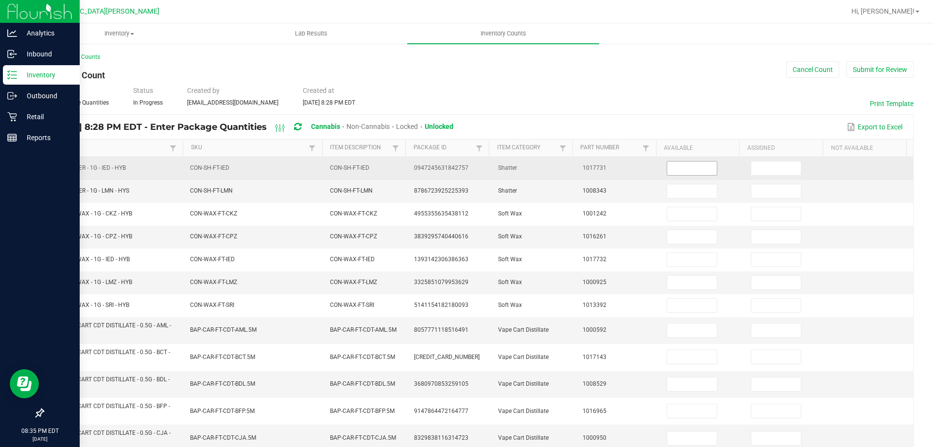
click at [686, 170] on input at bounding box center [692, 168] width 50 height 14
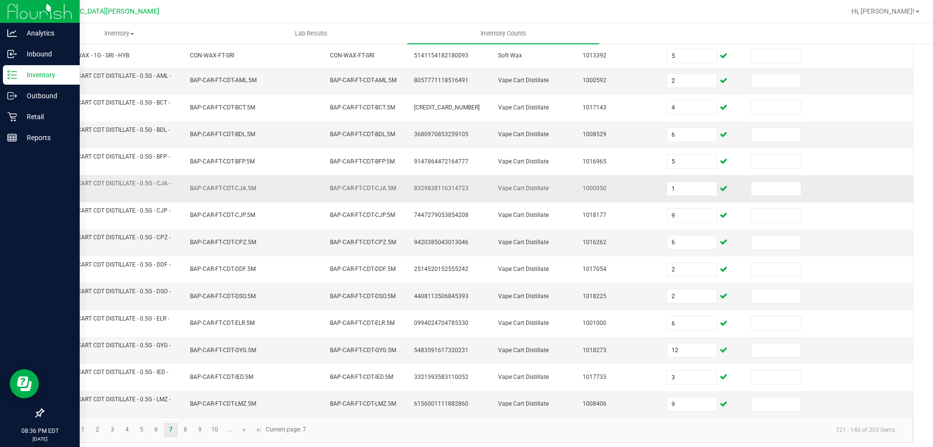
scroll to position [255, 0]
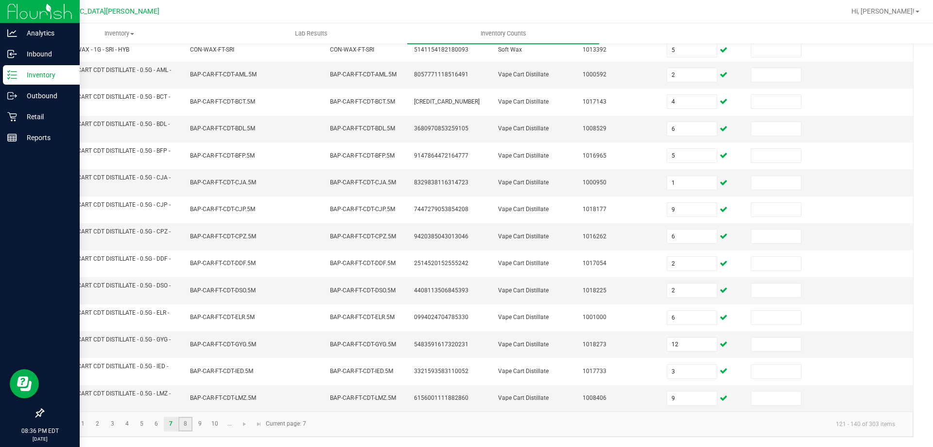
click at [183, 421] on link "8" at bounding box center [185, 424] width 14 height 15
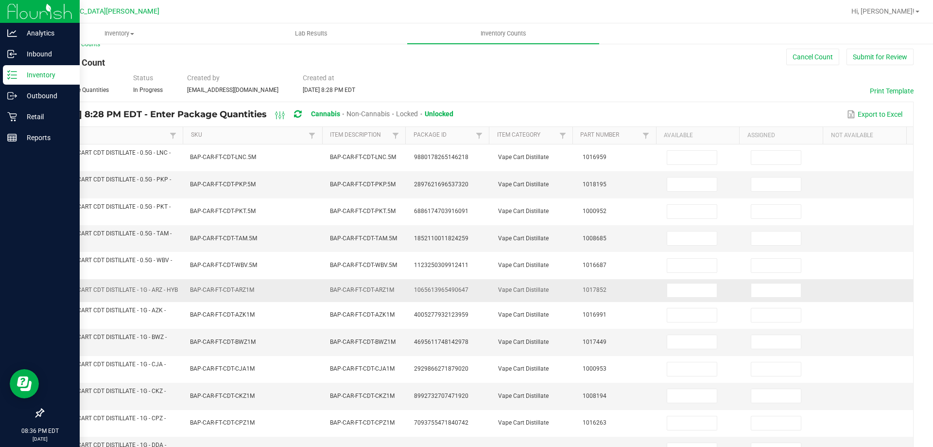
scroll to position [0, 0]
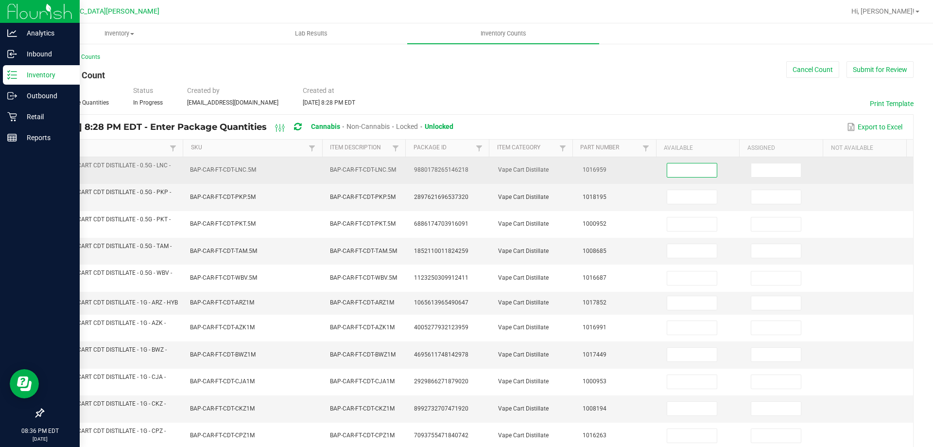
click at [670, 173] on input at bounding box center [692, 170] width 50 height 14
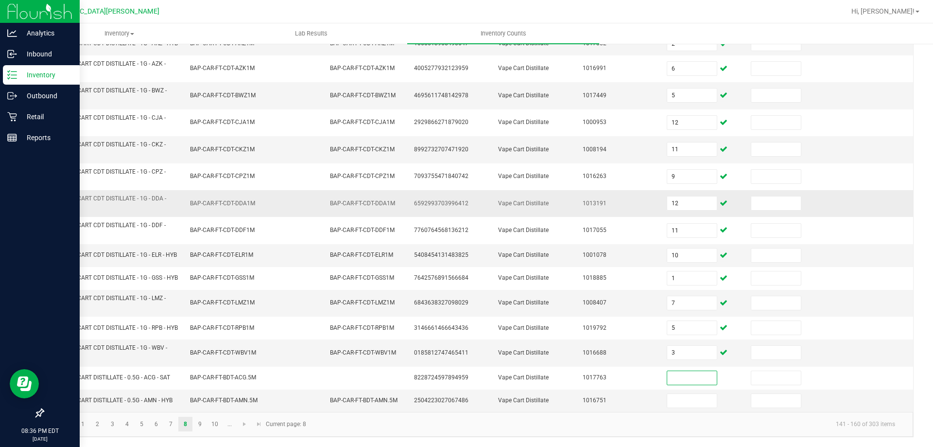
scroll to position [276, 0]
click at [204, 424] on link "9" at bounding box center [200, 424] width 14 height 15
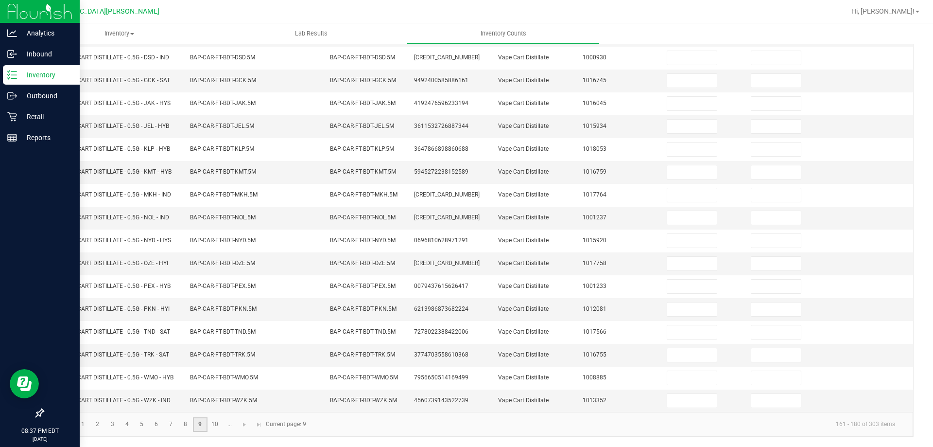
scroll to position [0, 0]
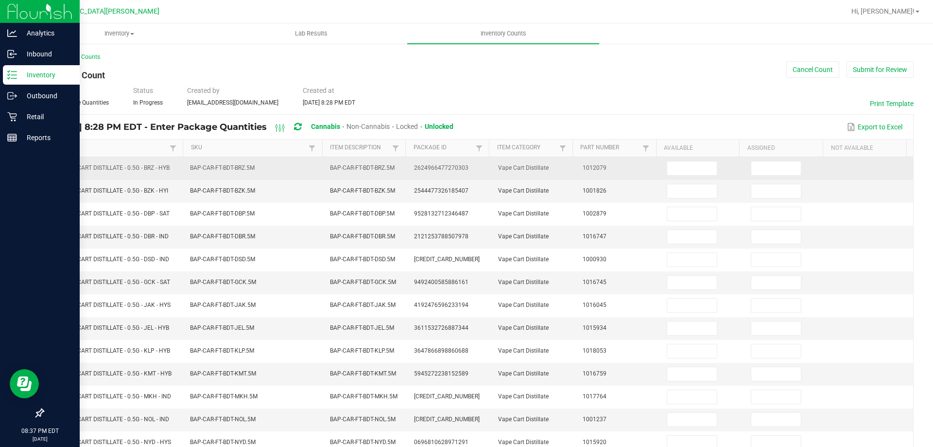
click at [680, 175] on td at bounding box center [703, 168] width 84 height 23
click at [679, 161] on input at bounding box center [692, 168] width 50 height 14
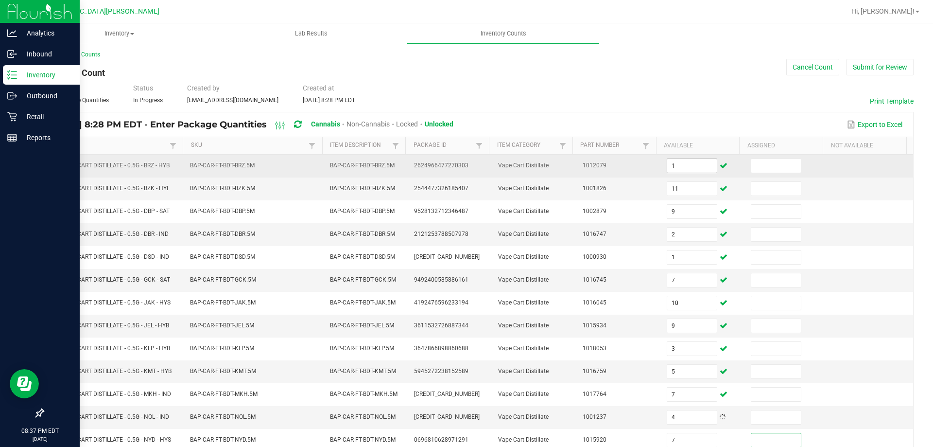
scroll to position [202, 0]
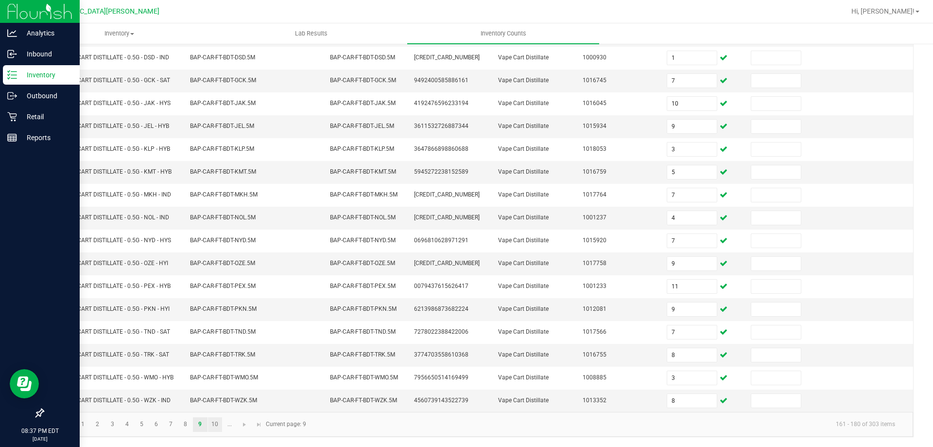
click at [210, 420] on link "10" at bounding box center [215, 424] width 14 height 15
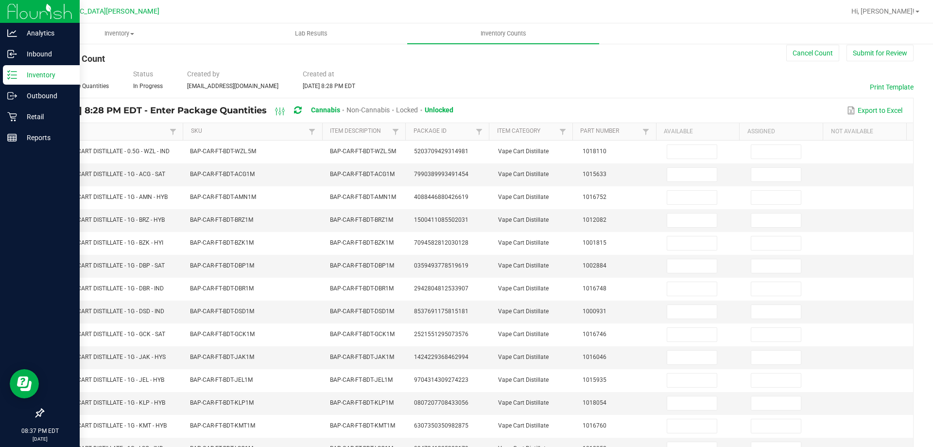
scroll to position [0, 0]
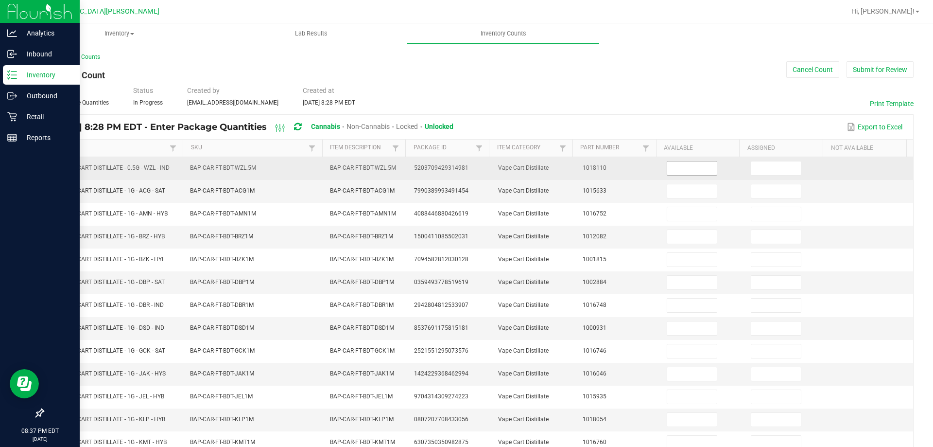
click at [687, 172] on input at bounding box center [692, 168] width 50 height 14
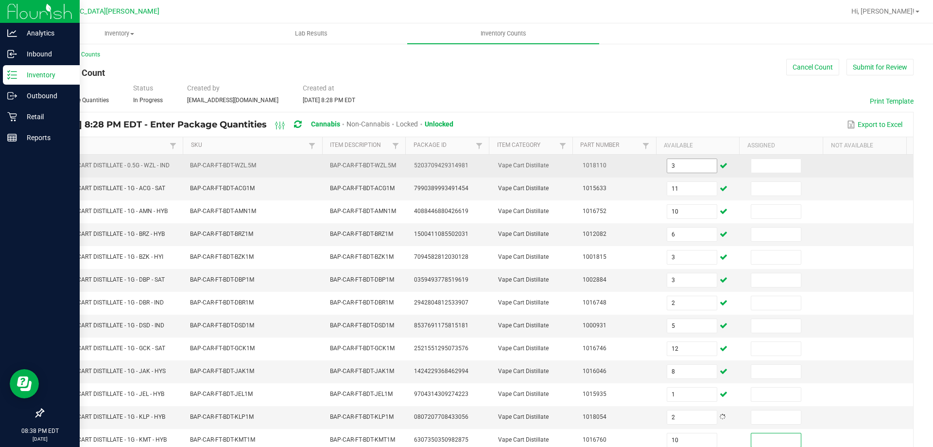
scroll to position [202, 0]
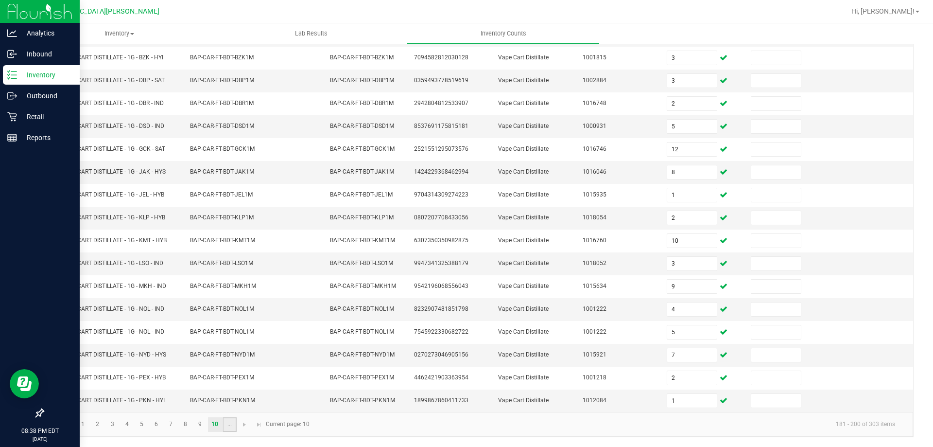
click at [224, 419] on link "..." at bounding box center [230, 424] width 14 height 15
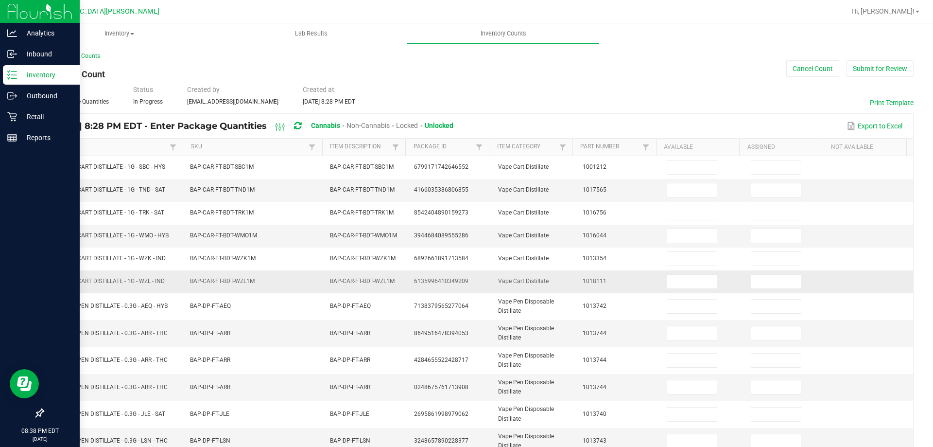
scroll to position [0, 0]
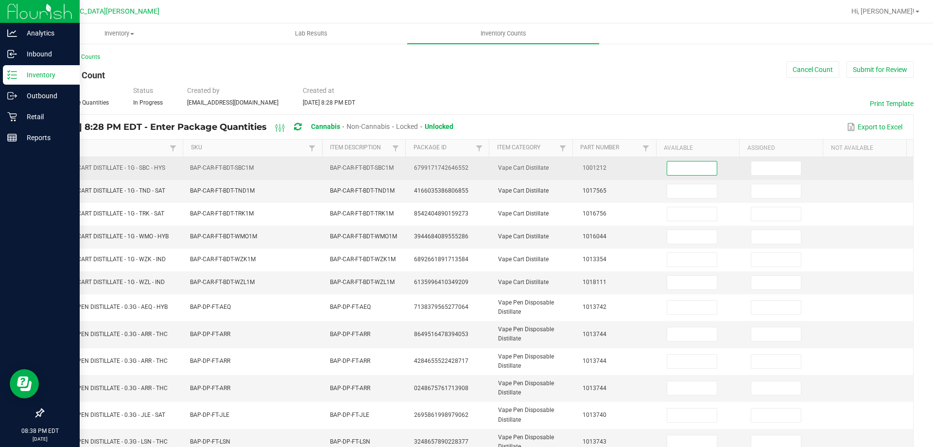
click at [675, 170] on input at bounding box center [692, 168] width 50 height 14
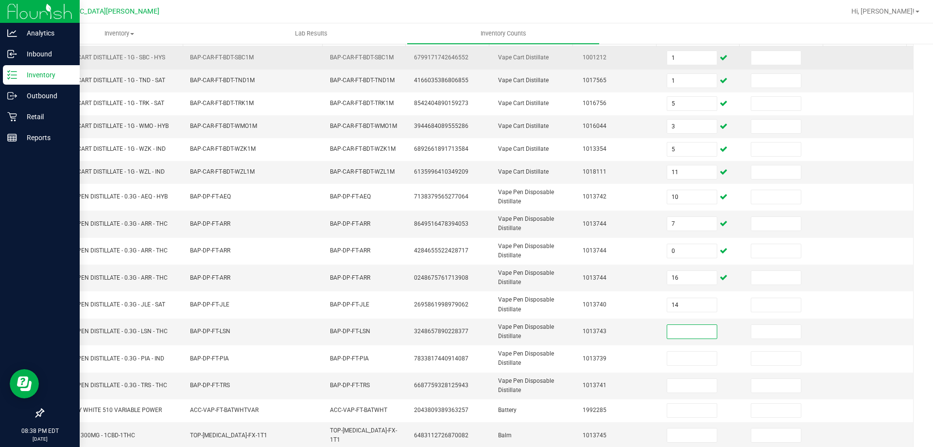
scroll to position [235, 0]
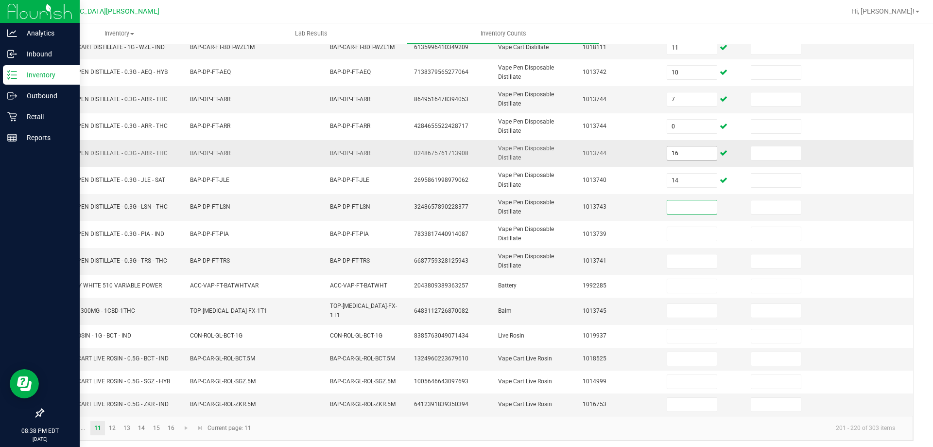
click at [671, 154] on input "16" at bounding box center [692, 153] width 50 height 14
click at [667, 157] on input "16" at bounding box center [692, 153] width 50 height 14
click at [111, 420] on link "12" at bounding box center [112, 427] width 14 height 15
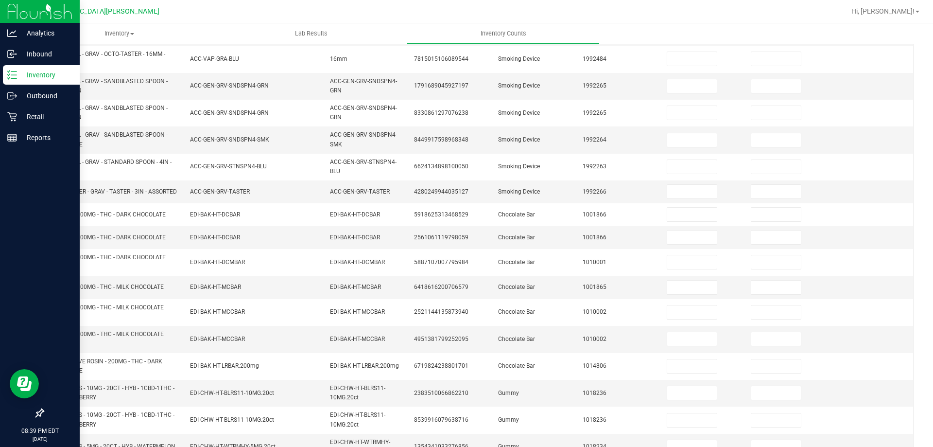
scroll to position [0, 0]
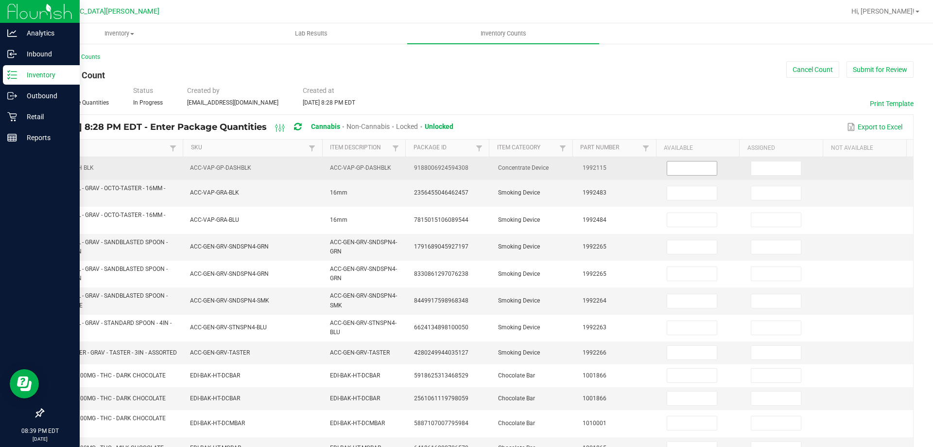
click at [691, 170] on input at bounding box center [692, 168] width 50 height 14
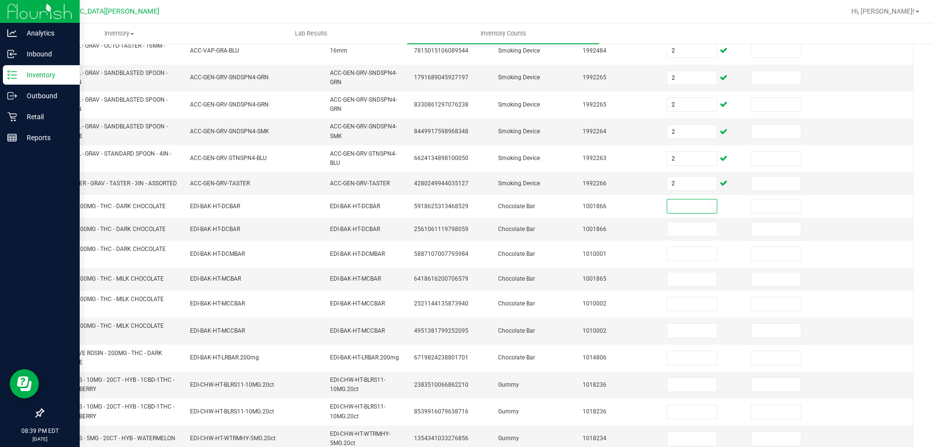
scroll to position [267, 0]
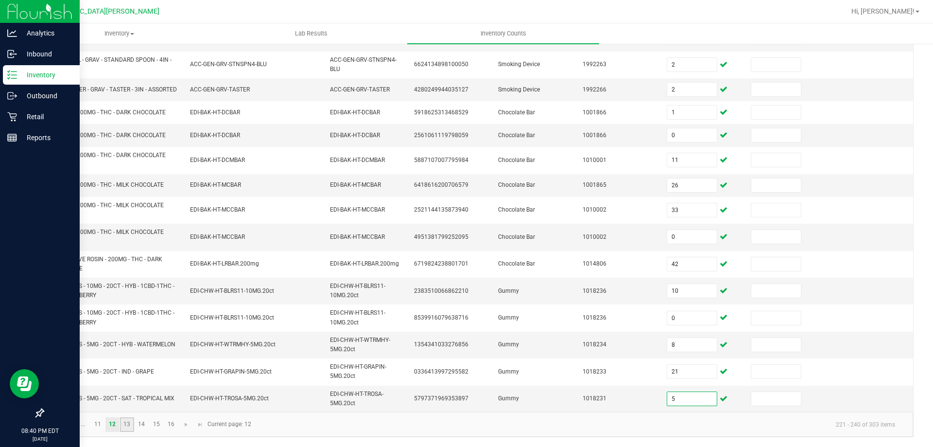
click at [127, 424] on link "13" at bounding box center [127, 424] width 14 height 15
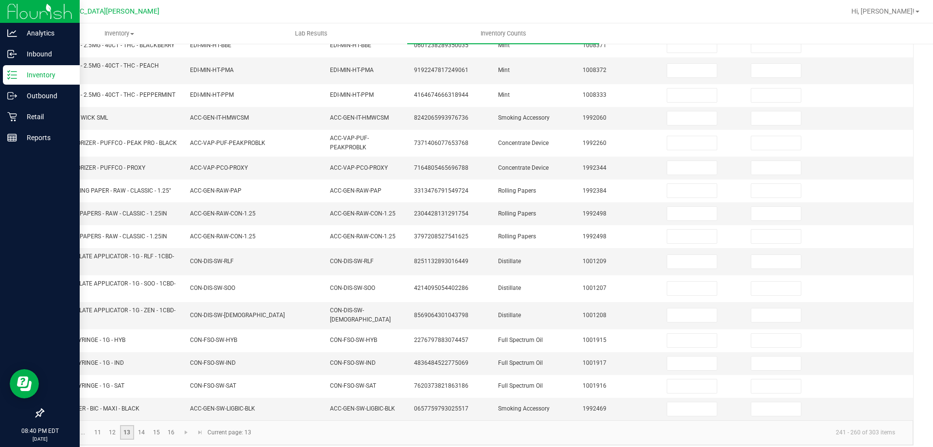
scroll to position [0, 0]
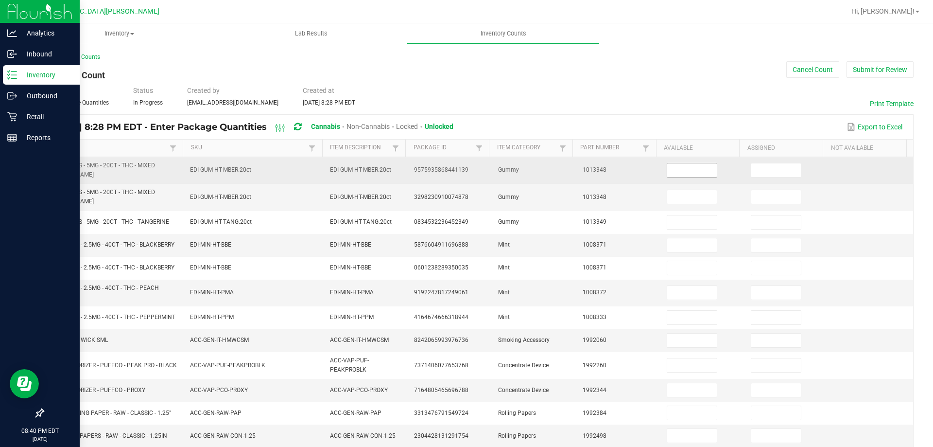
click at [684, 166] on input at bounding box center [692, 170] width 50 height 14
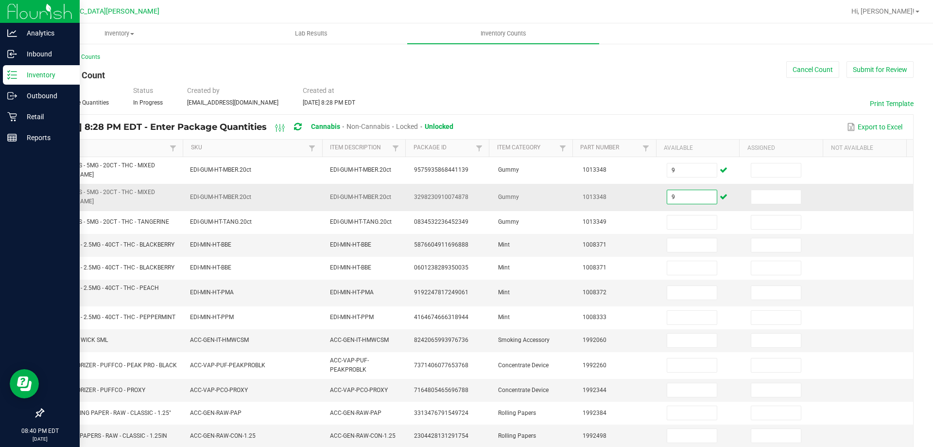
click at [689, 191] on input "9" at bounding box center [692, 197] width 50 height 14
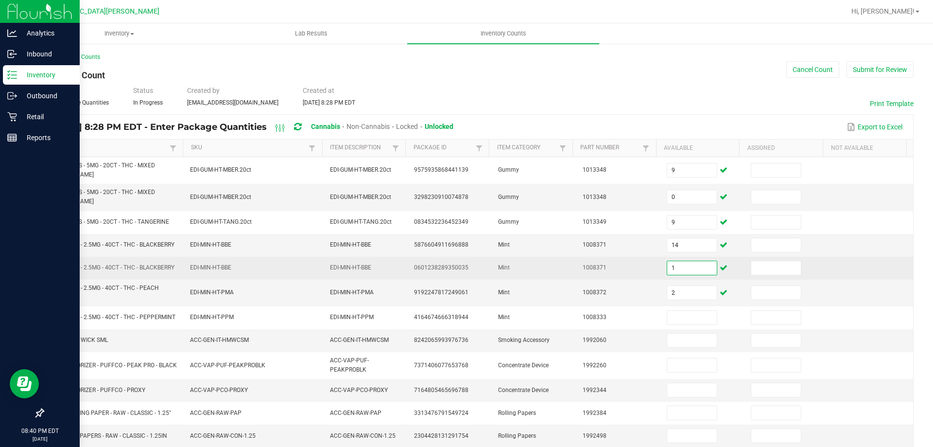
click at [691, 263] on input "1" at bounding box center [692, 268] width 50 height 14
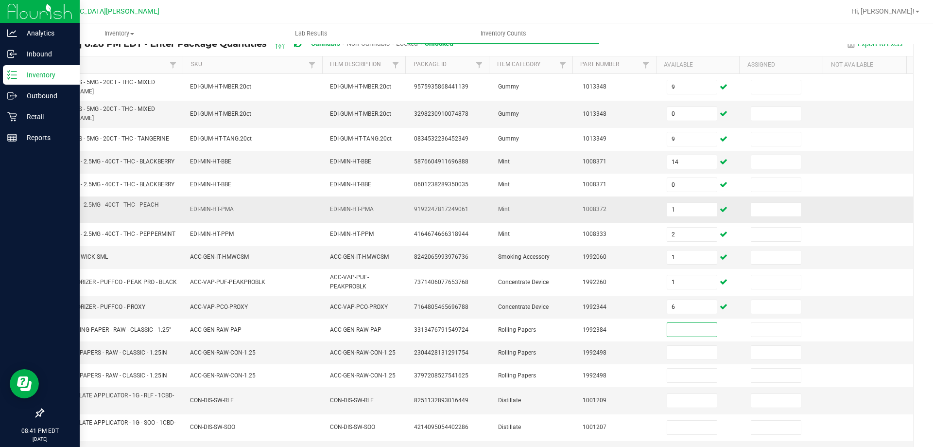
scroll to position [222, 0]
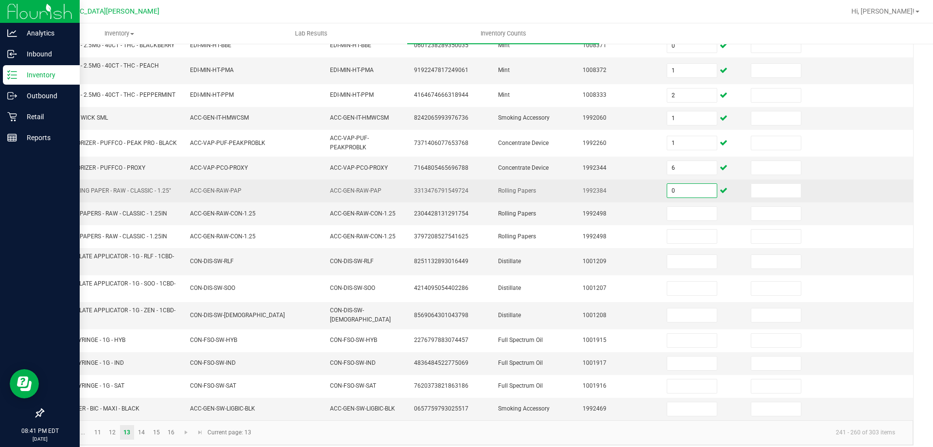
click at [682, 185] on input "0" at bounding box center [692, 191] width 50 height 14
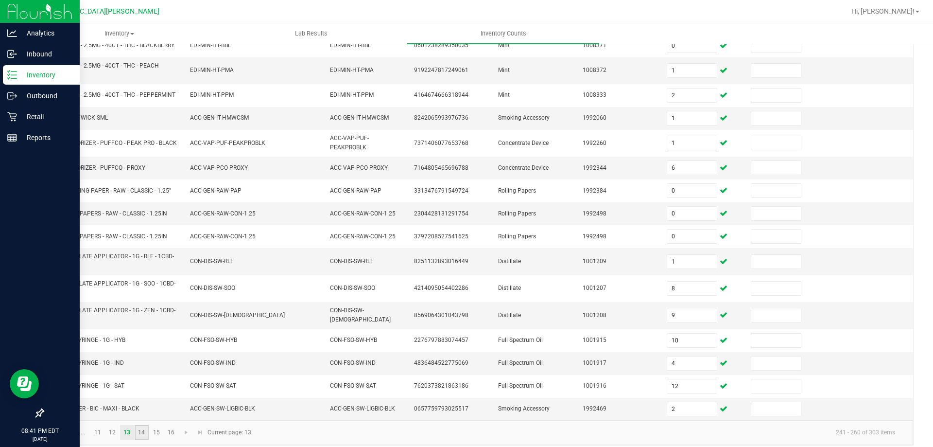
click at [142, 425] on link "14" at bounding box center [142, 432] width 14 height 15
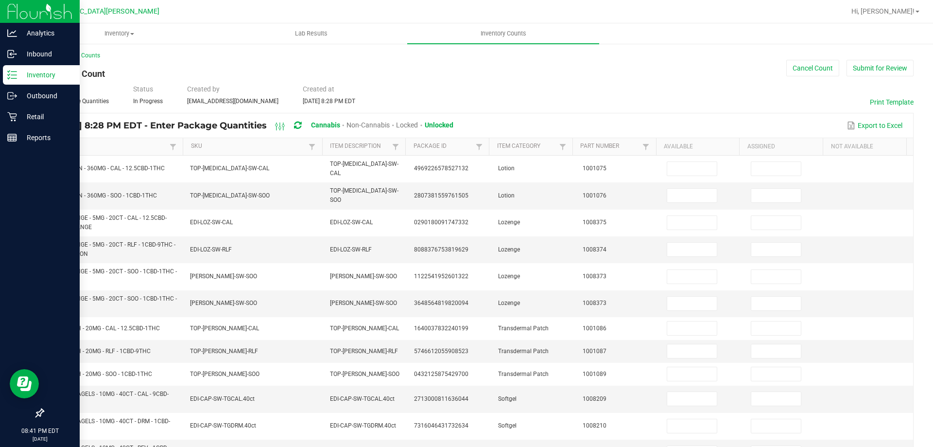
scroll to position [0, 0]
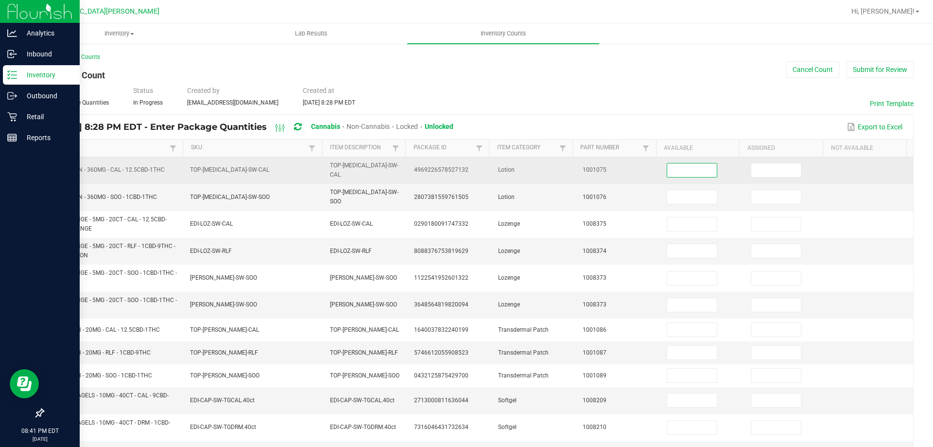
click at [667, 166] on input at bounding box center [692, 170] width 50 height 14
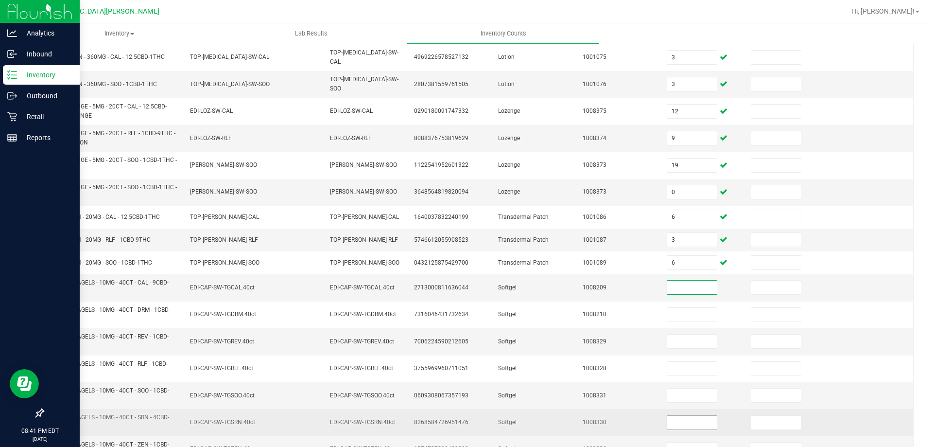
scroll to position [263, 0]
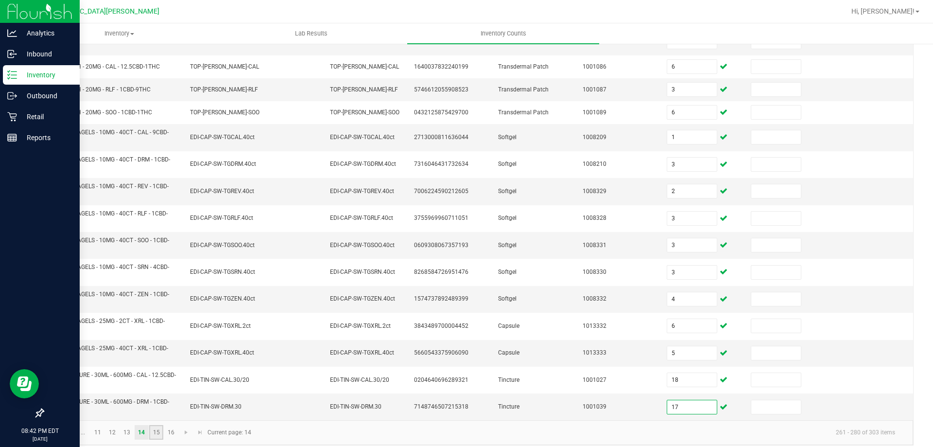
click at [157, 425] on link "15" at bounding box center [156, 432] width 14 height 15
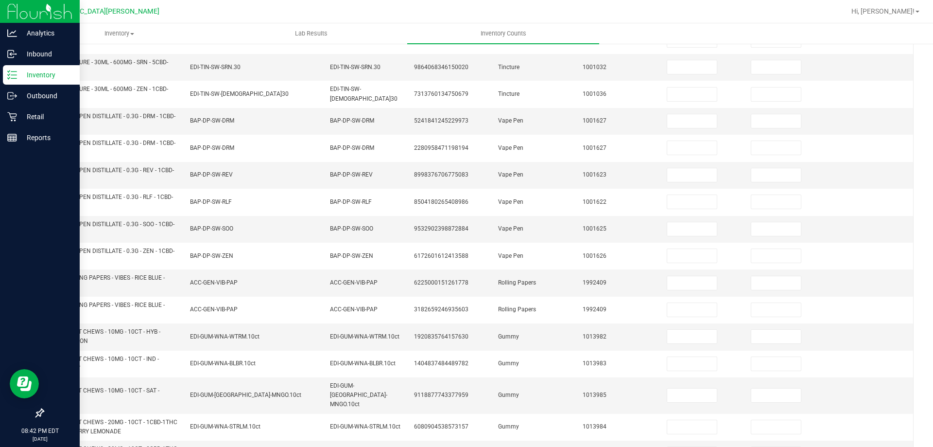
scroll to position [0, 0]
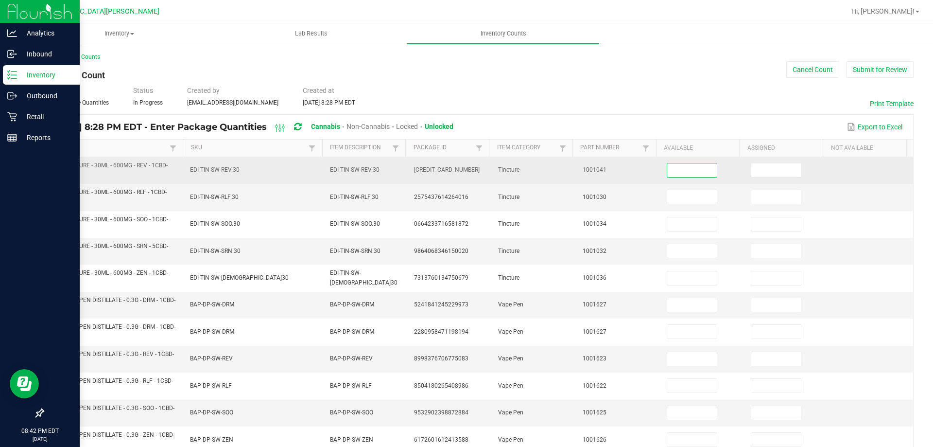
click at [693, 176] on input at bounding box center [692, 170] width 50 height 14
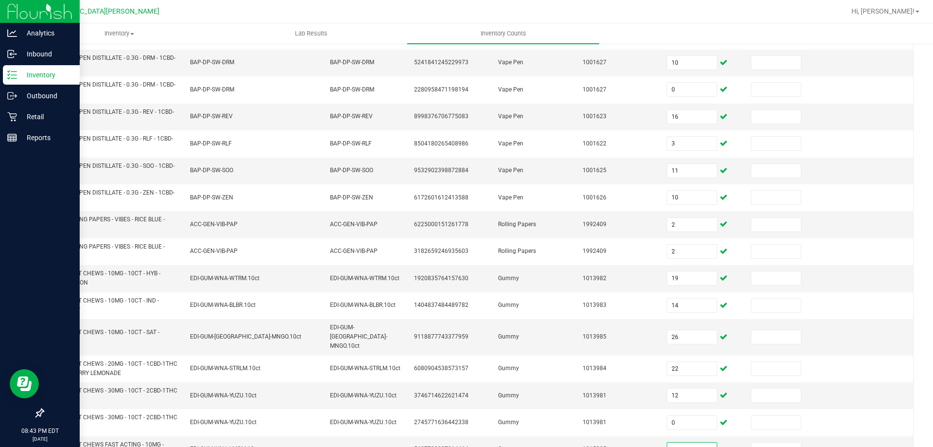
scroll to position [283, 0]
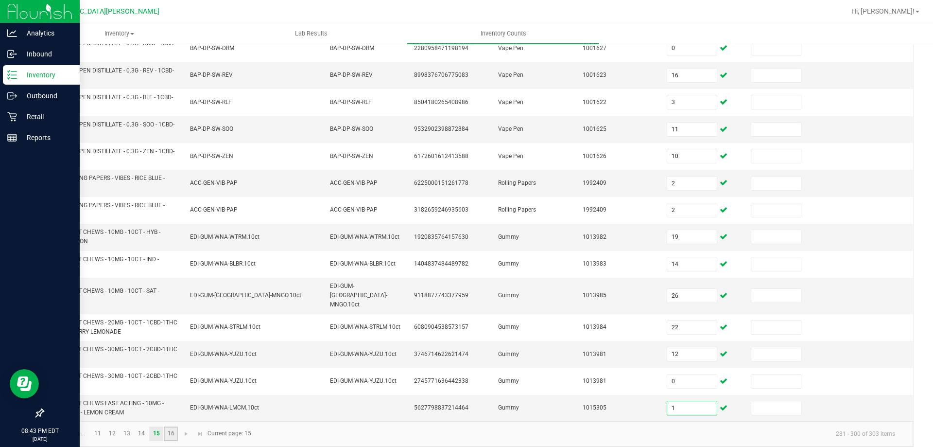
click at [169, 426] on link "16" at bounding box center [171, 433] width 14 height 15
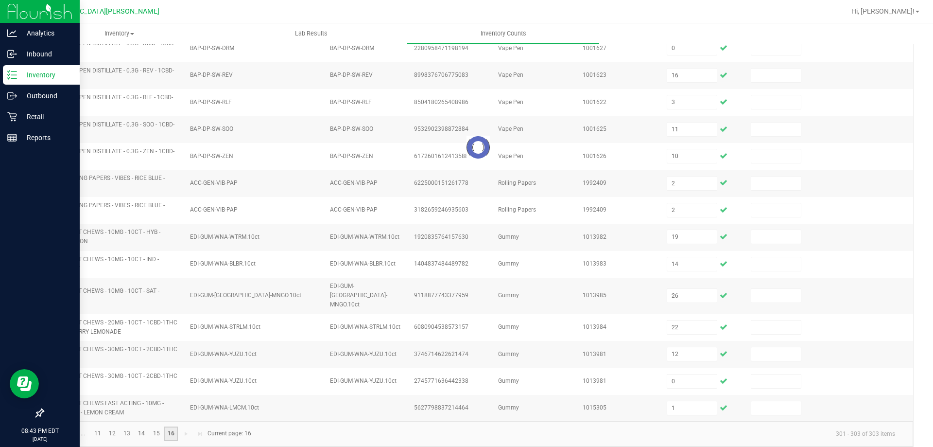
scroll to position [0, 0]
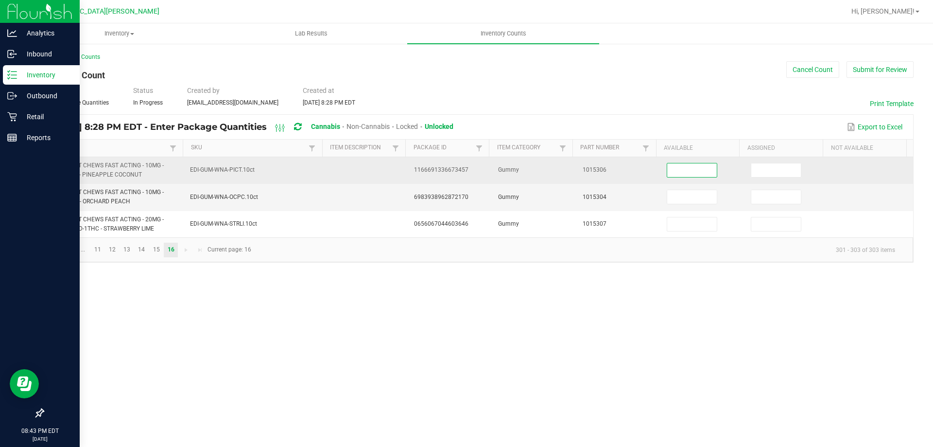
click at [686, 173] on input at bounding box center [692, 170] width 50 height 14
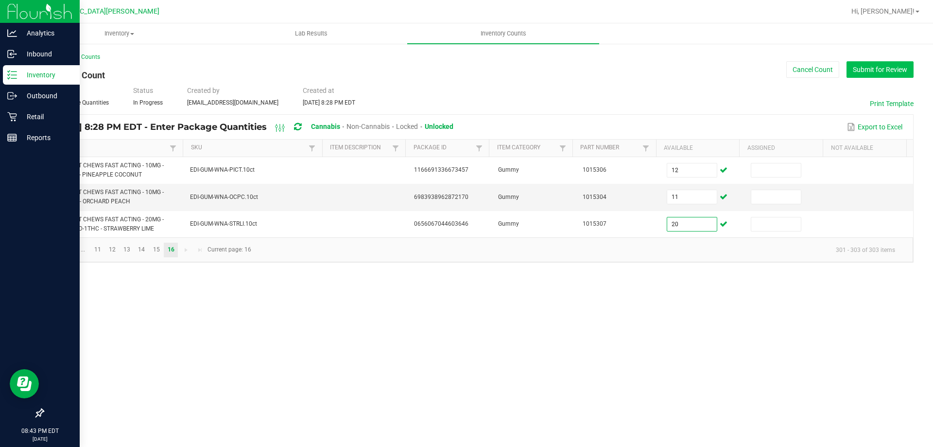
click at [868, 74] on button "Submit for Review" at bounding box center [880, 69] width 67 height 17
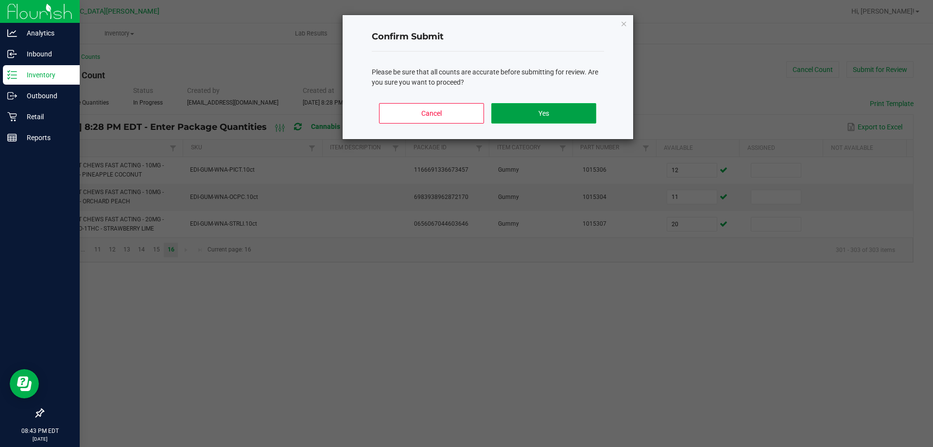
click at [546, 108] on button "Yes" at bounding box center [543, 113] width 105 height 20
